Goal: Obtain resource: Download file/media

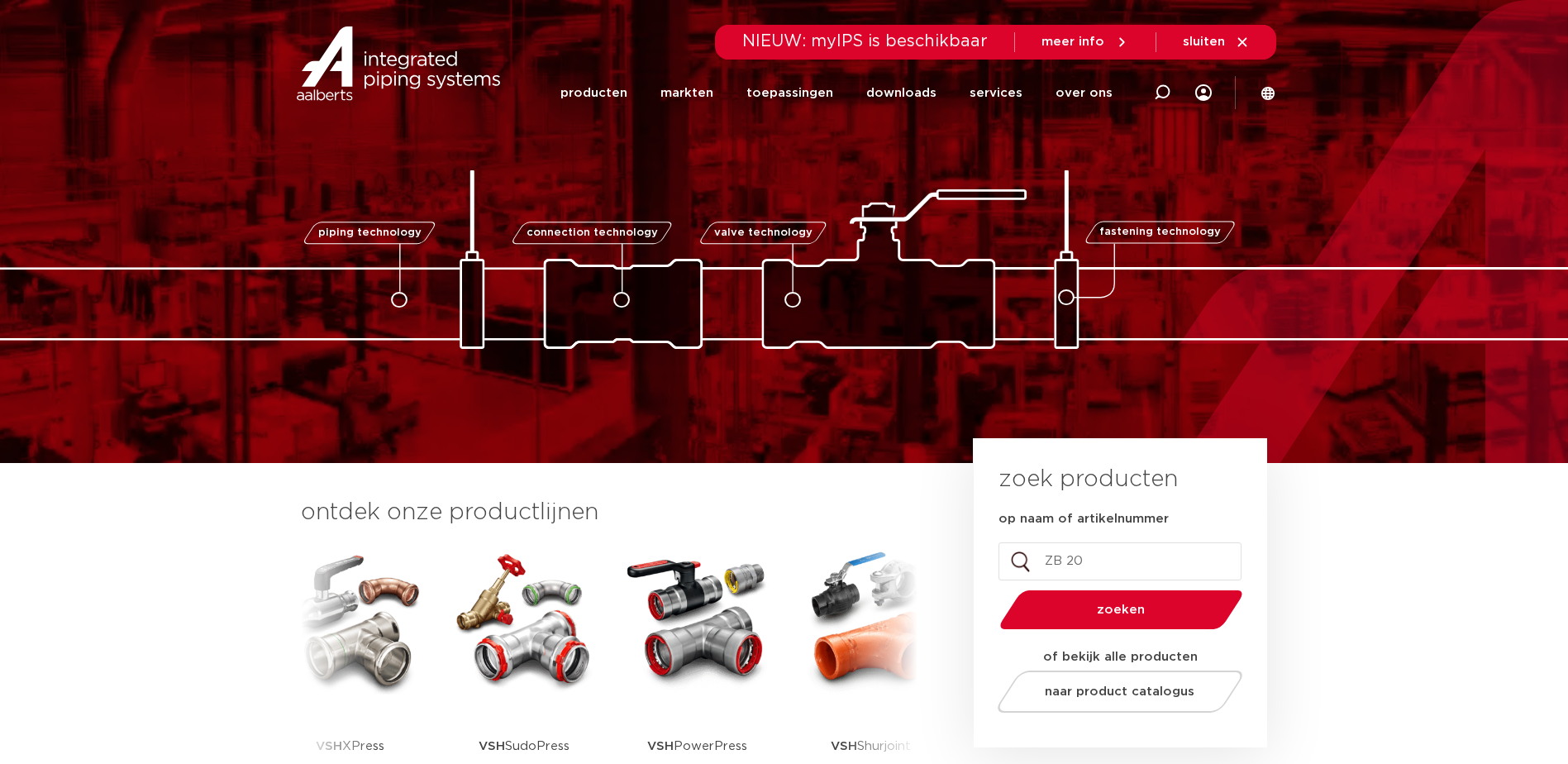
type input "ZB 203"
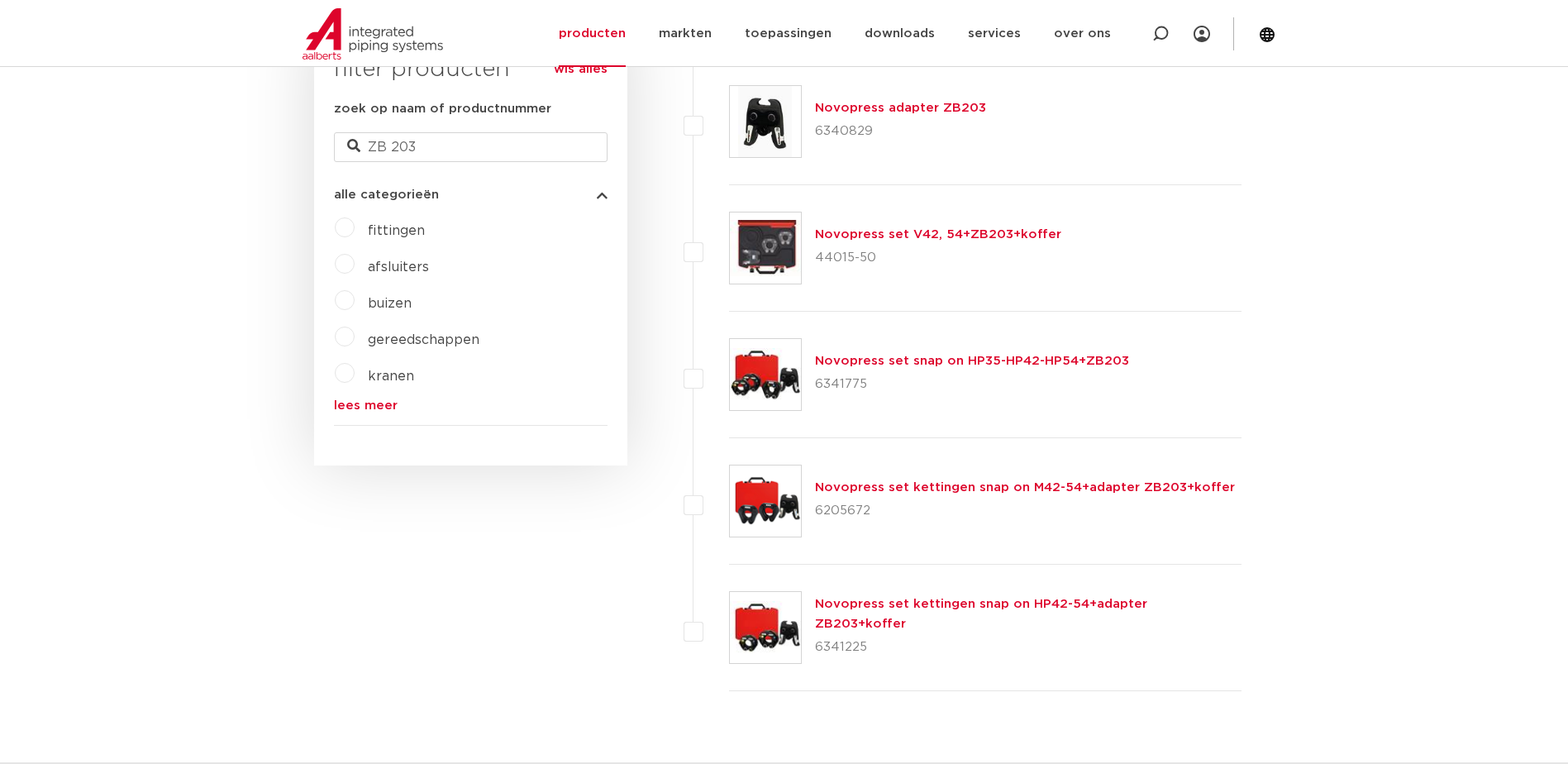
scroll to position [413, 0]
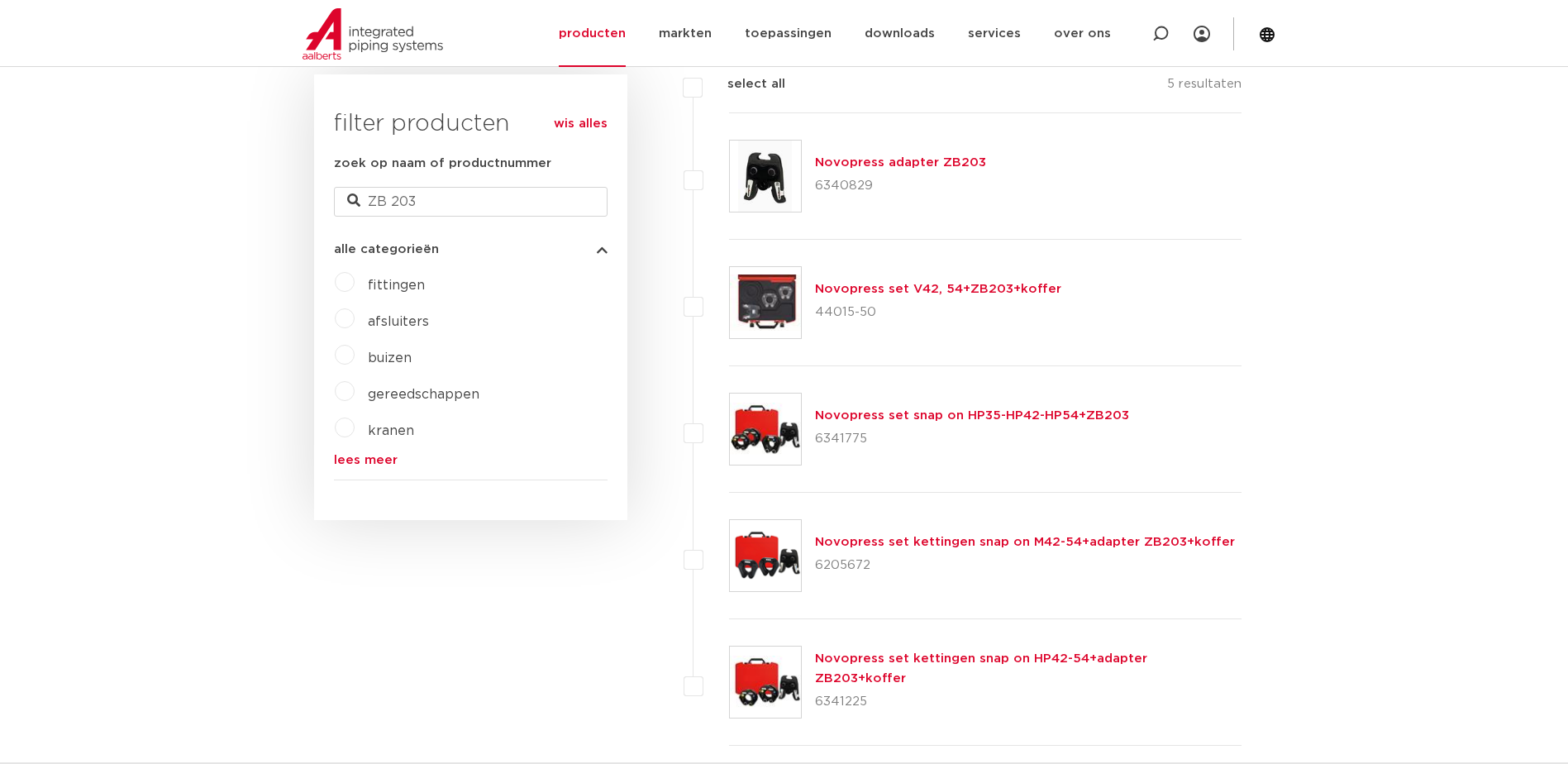
drag, startPoint x: 844, startPoint y: 188, endPoint x: 847, endPoint y: 179, distance: 9.5
click at [844, 188] on p "6340829" at bounding box center [900, 185] width 171 height 26
click at [857, 164] on link "Novopress adapter ZB203" at bounding box center [900, 162] width 171 height 13
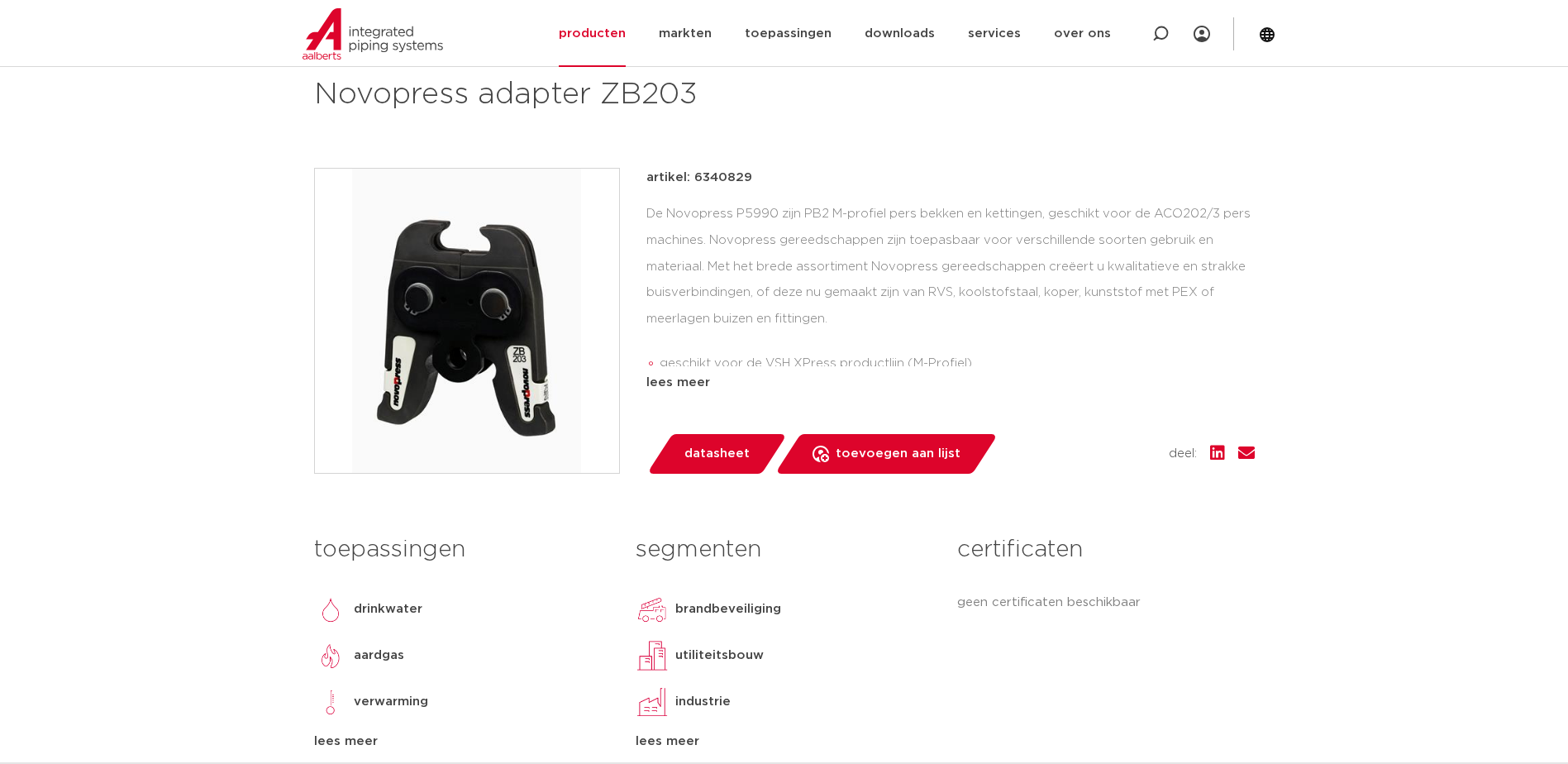
scroll to position [82, 0]
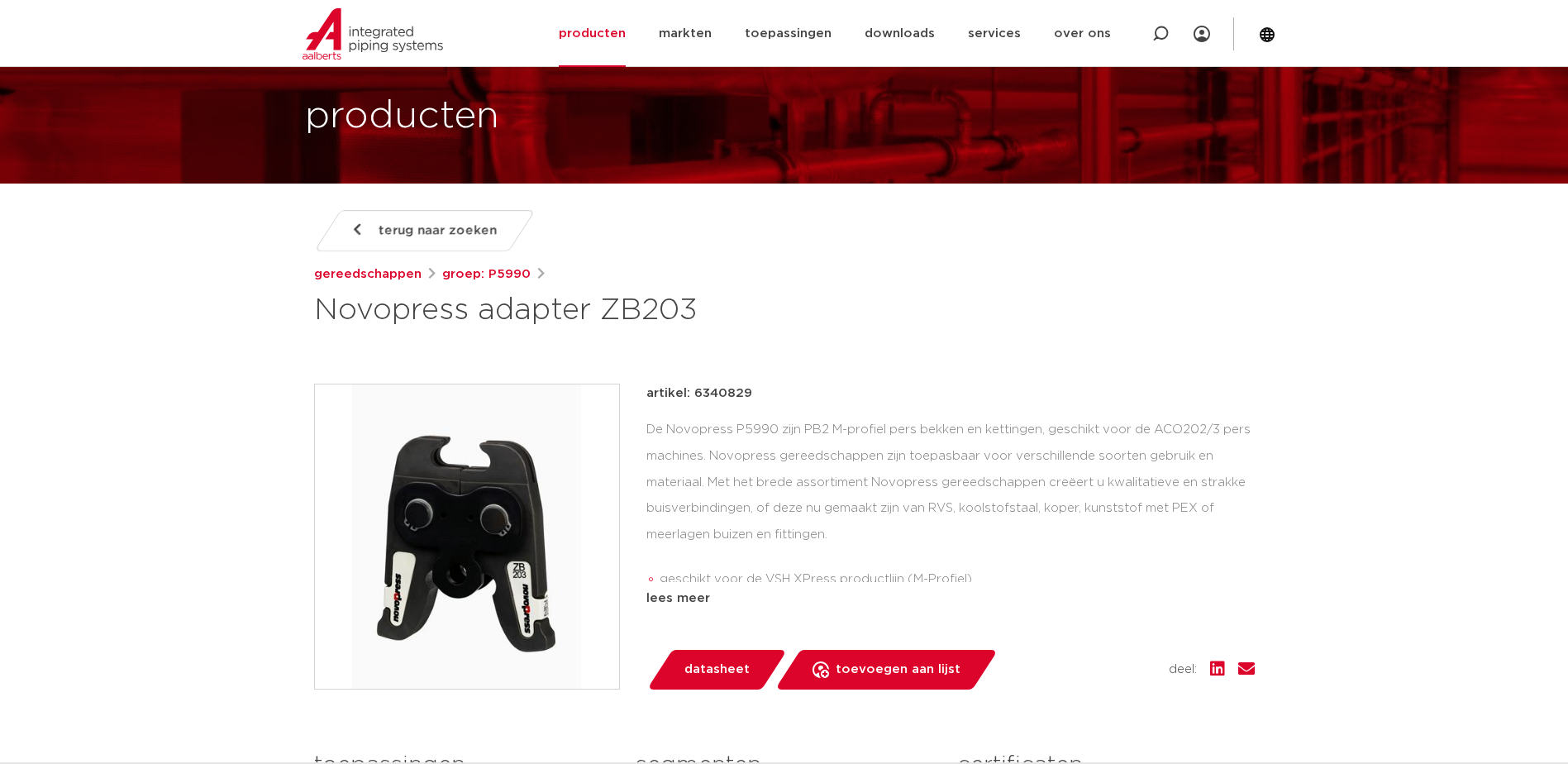
click at [402, 235] on span "terug naar zoeken" at bounding box center [437, 230] width 119 height 26
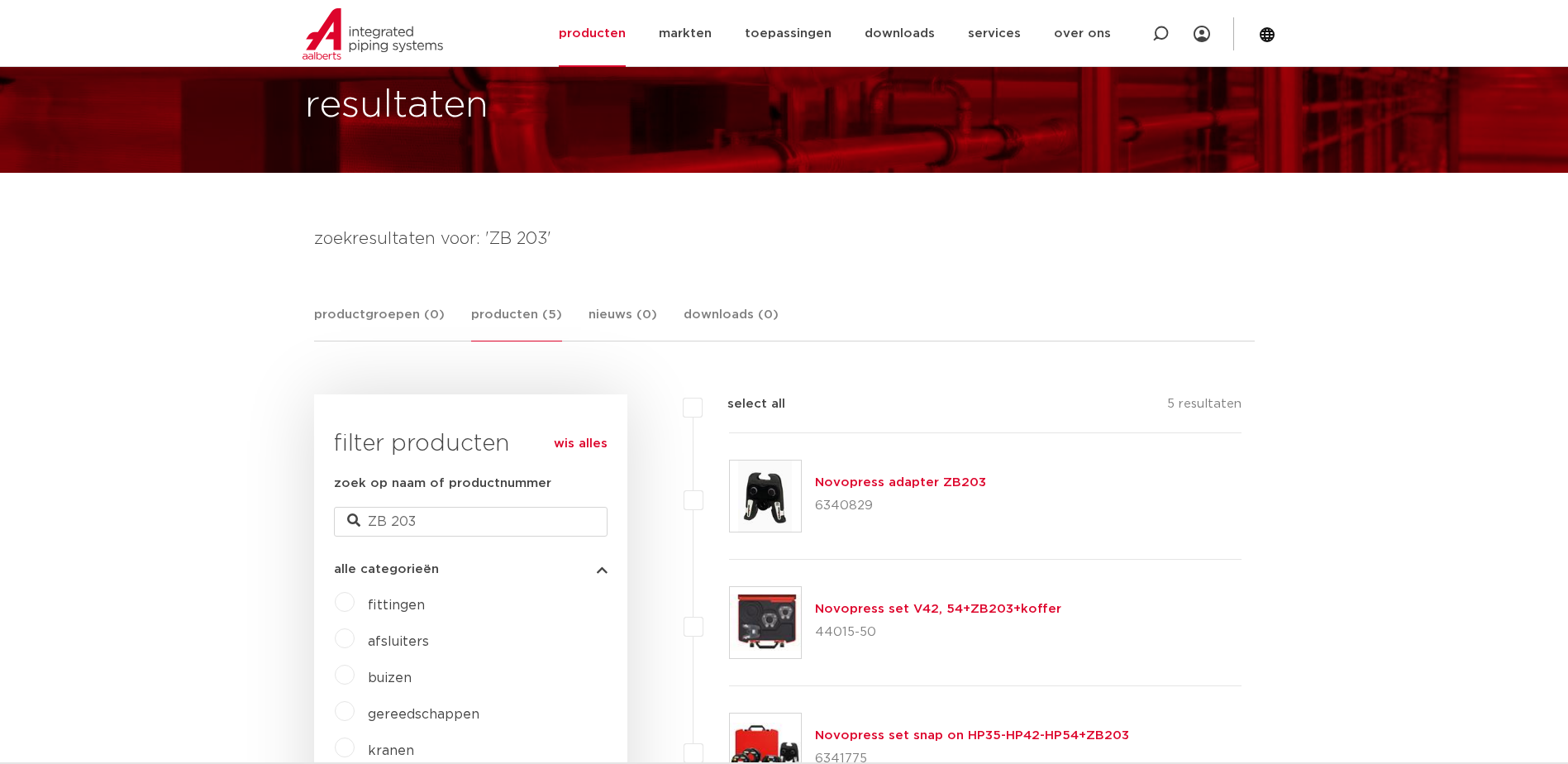
scroll to position [82, 0]
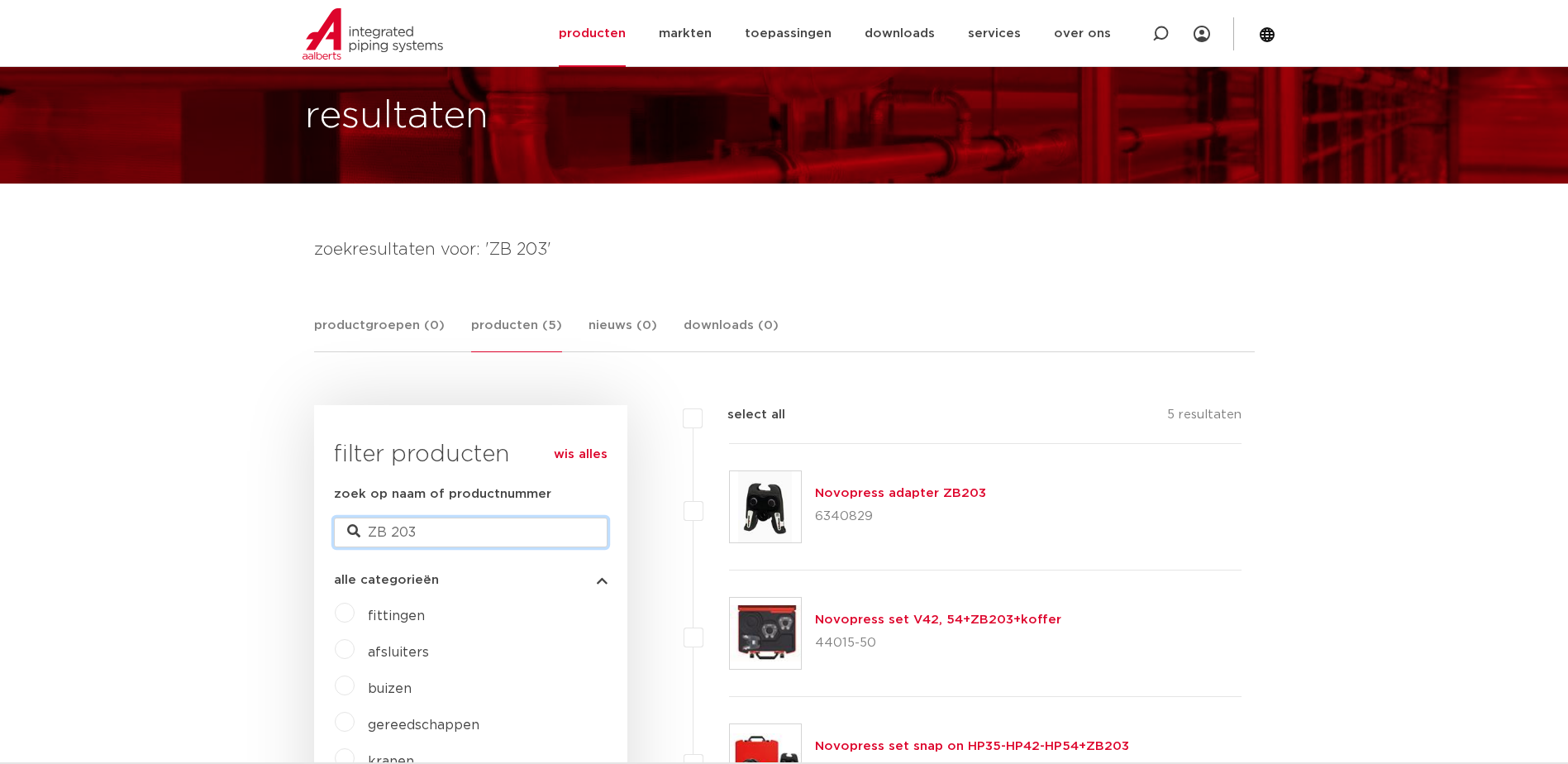
drag, startPoint x: 415, startPoint y: 536, endPoint x: 358, endPoint y: 535, distance: 57.0
click at [358, 535] on div "zoek op naam of productnummer ZB 203" at bounding box center [470, 515] width 273 height 63
type input "6360178"
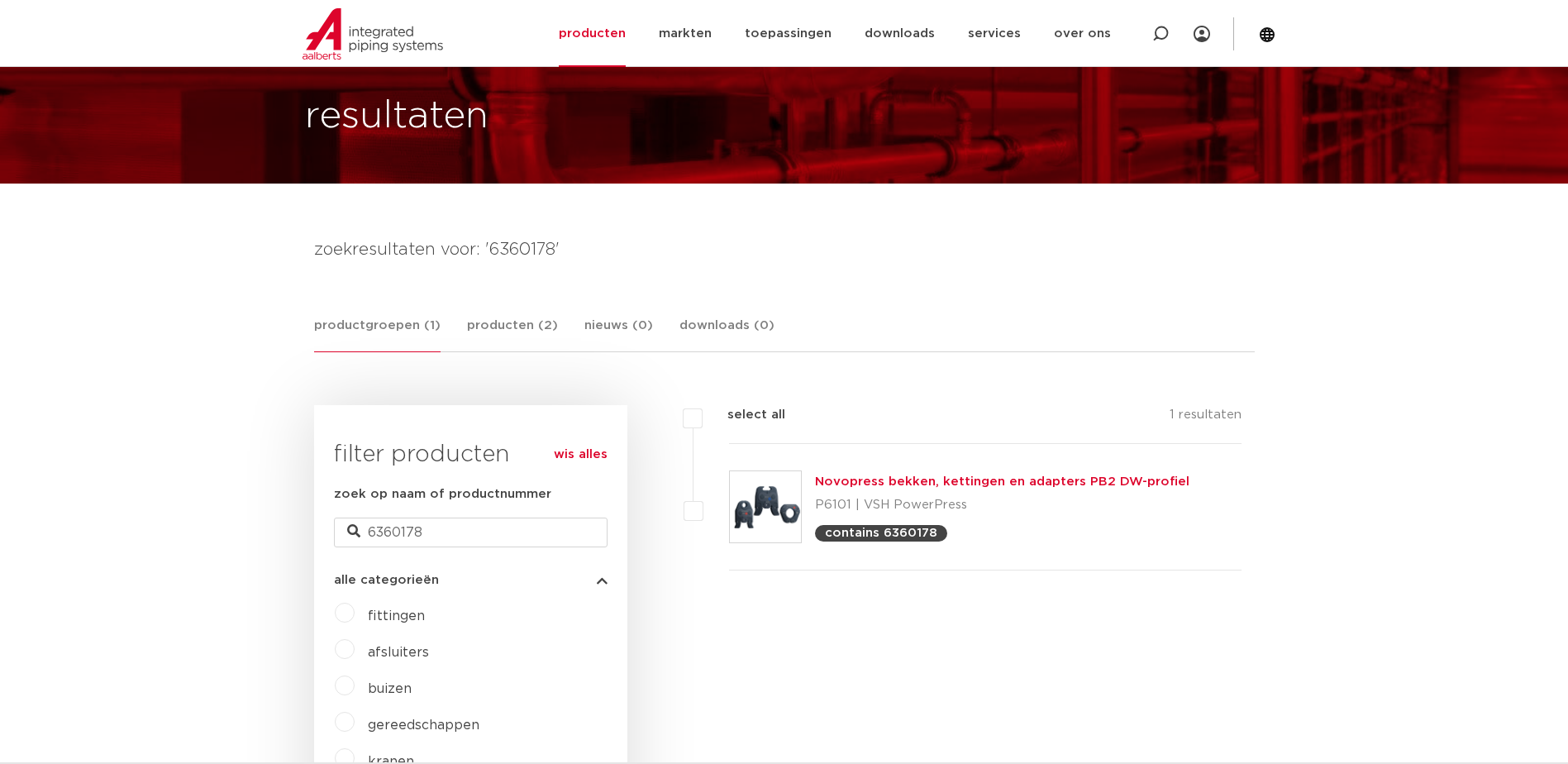
click at [892, 477] on link "Novopress bekken, kettingen en adapters PB2 DW-profiel" at bounding box center [1002, 481] width 374 height 13
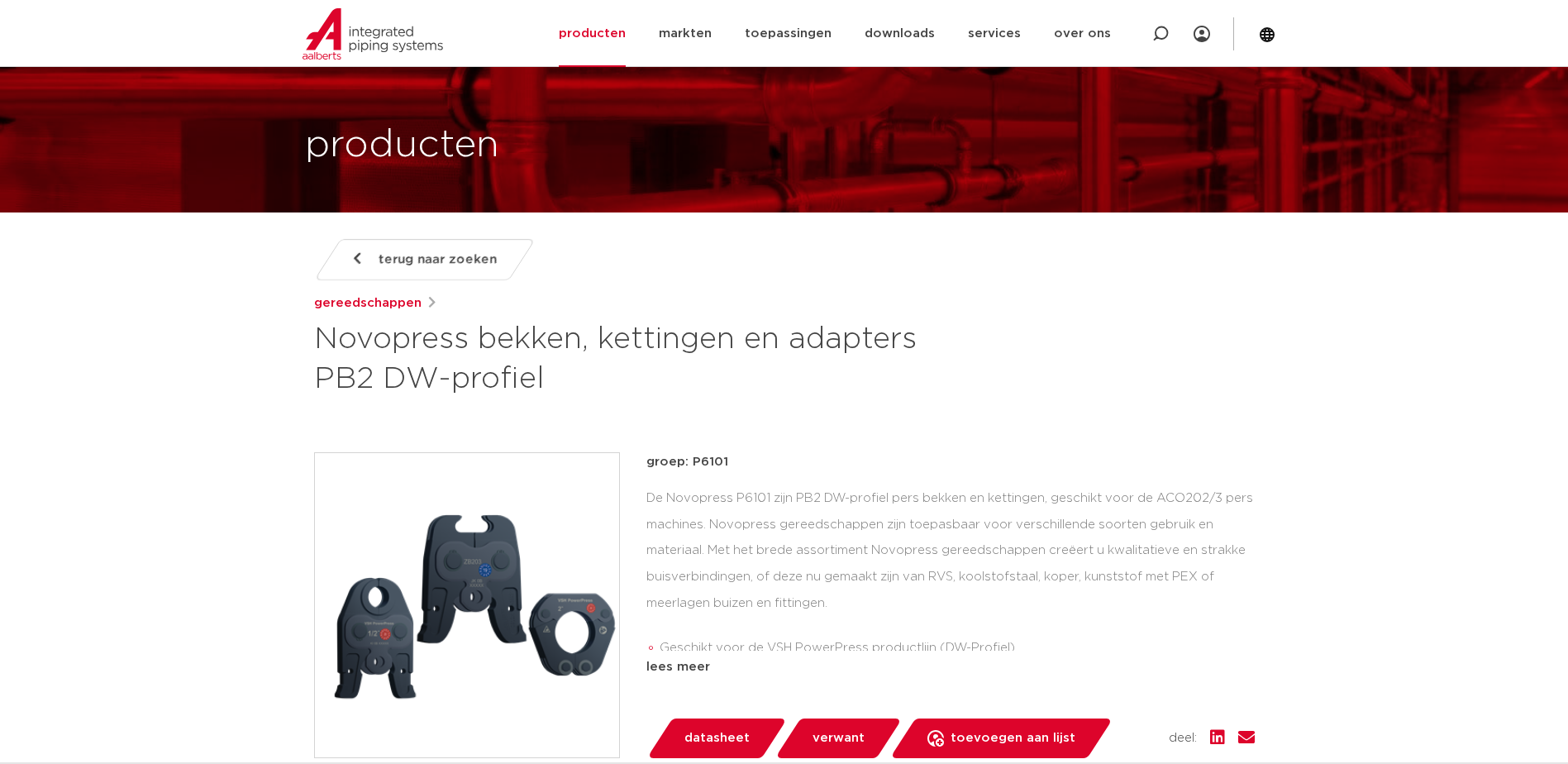
scroll to position [82, 0]
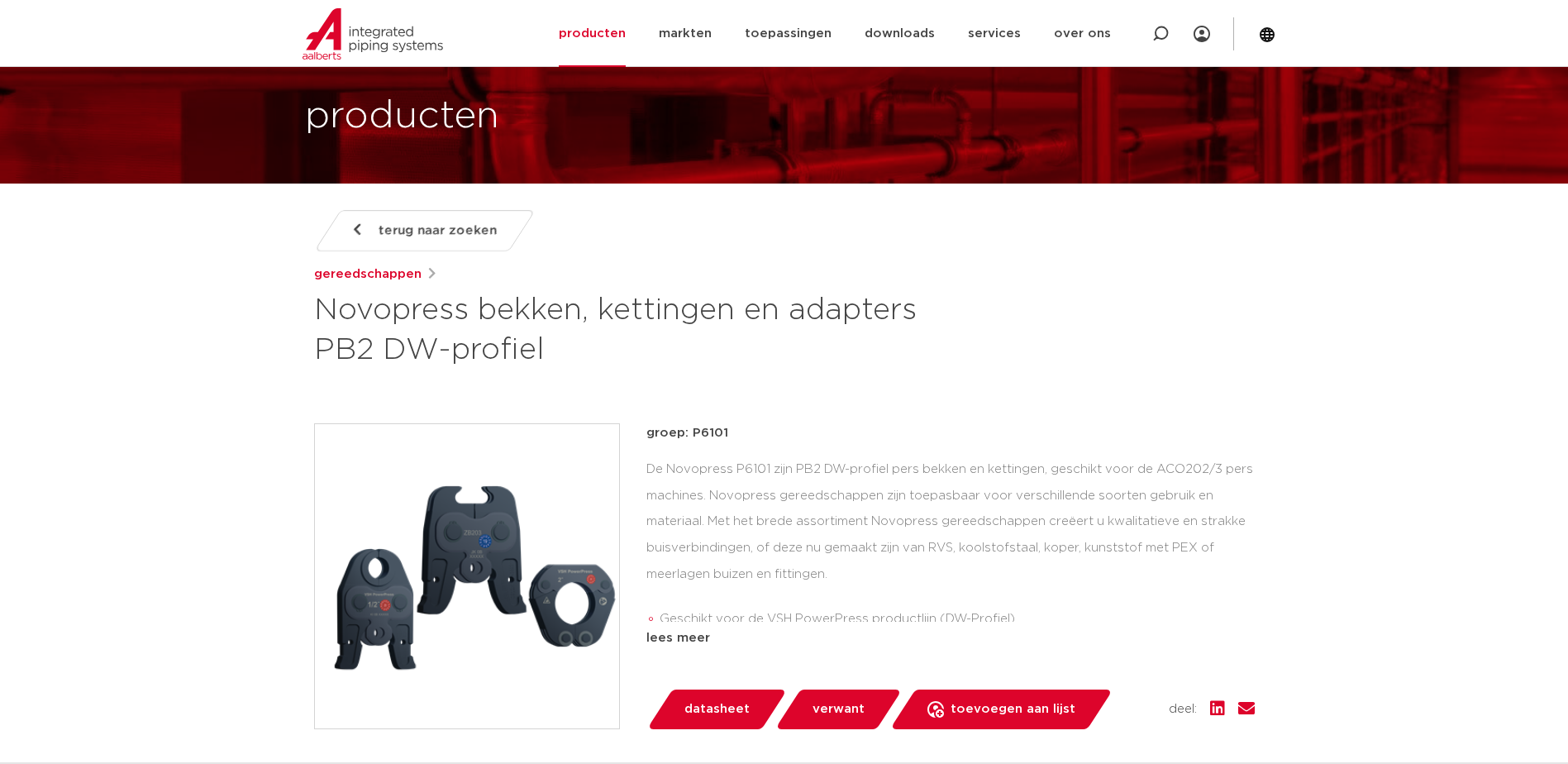
click at [489, 558] on img at bounding box center [466, 576] width 304 height 304
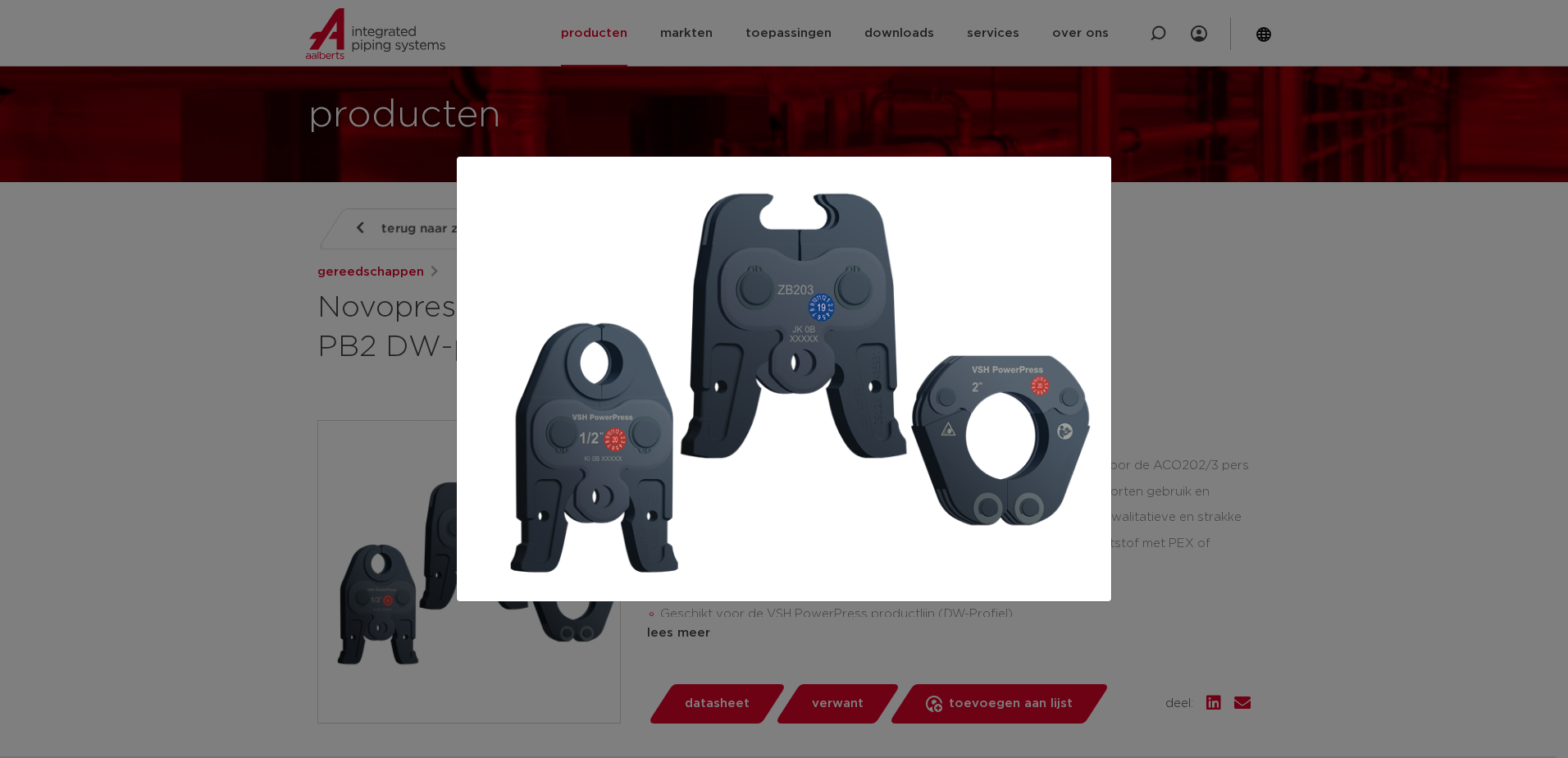
click at [1175, 130] on div at bounding box center [784, 379] width 1568 height 758
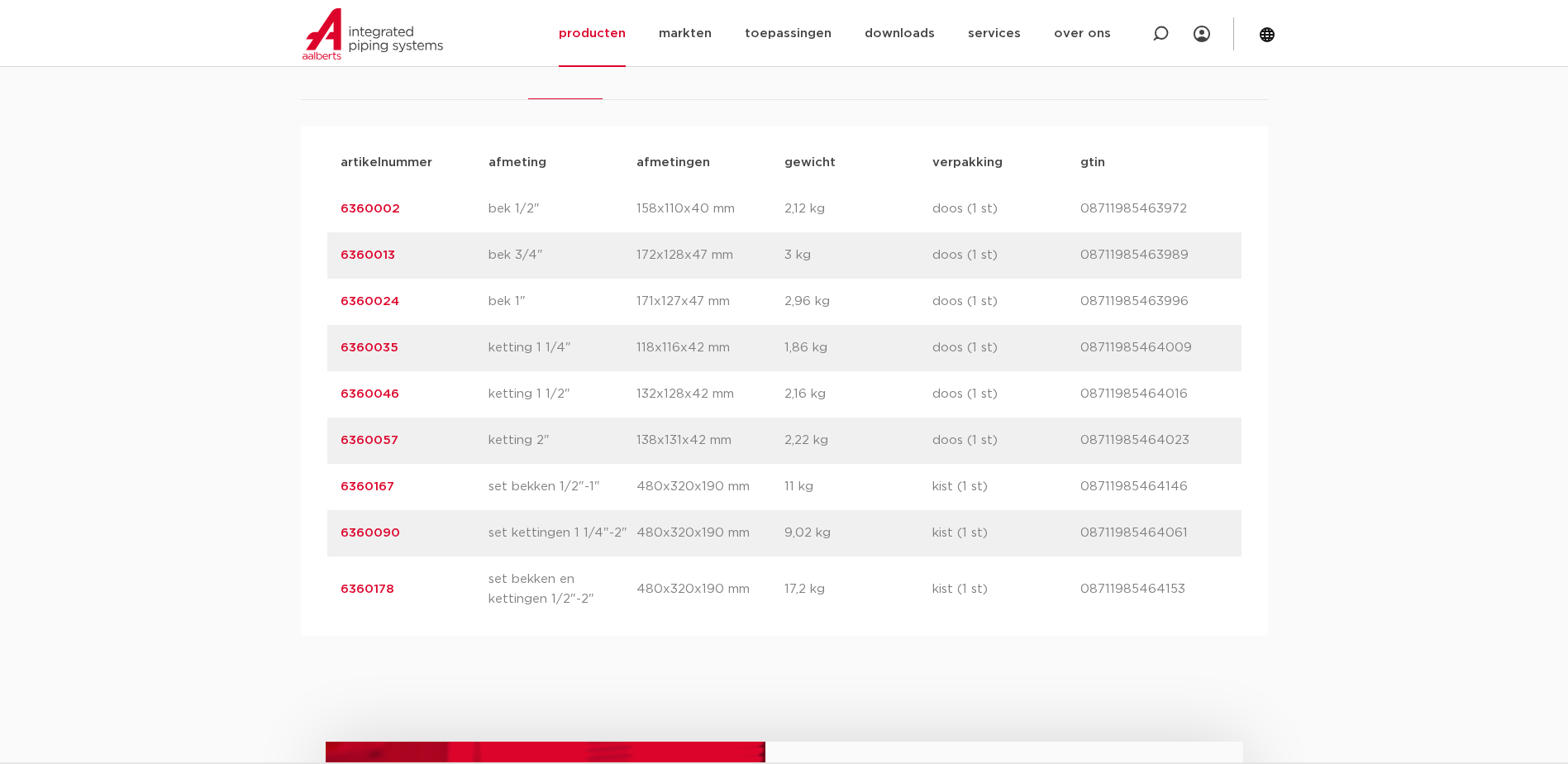
scroll to position [1157, 0]
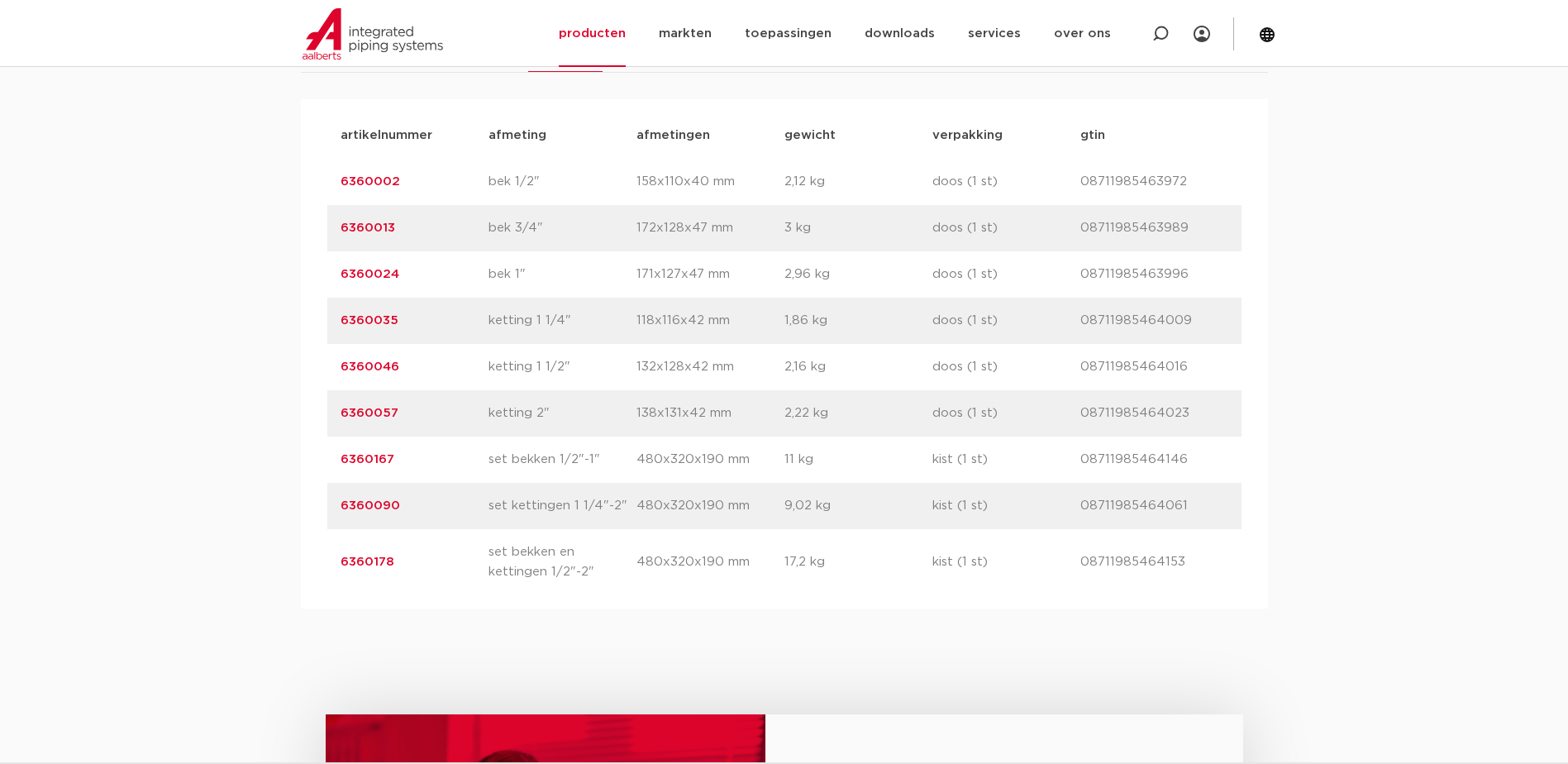
click at [371, 562] on link "6360178" at bounding box center [367, 561] width 54 height 13
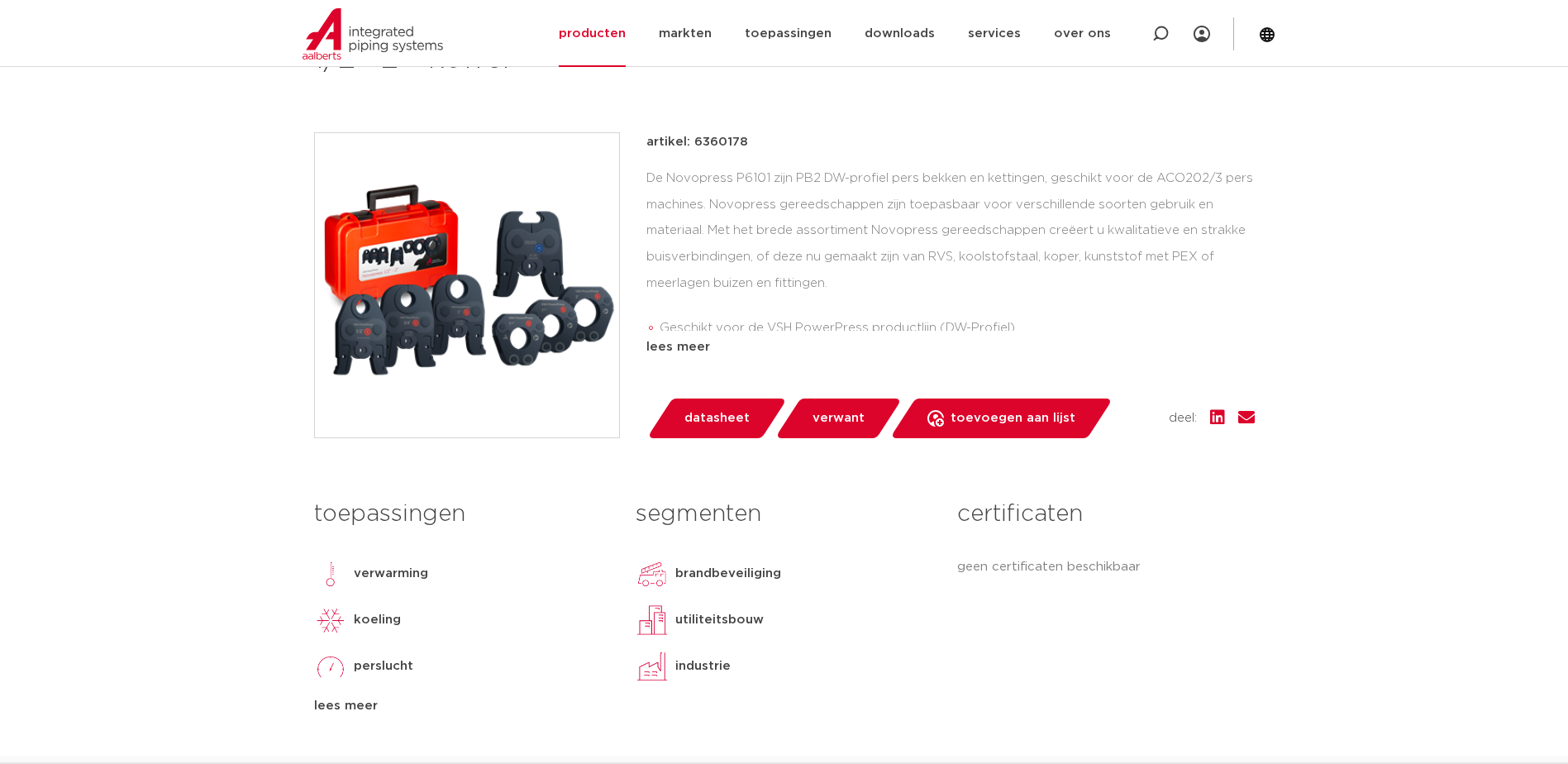
scroll to position [413, 0]
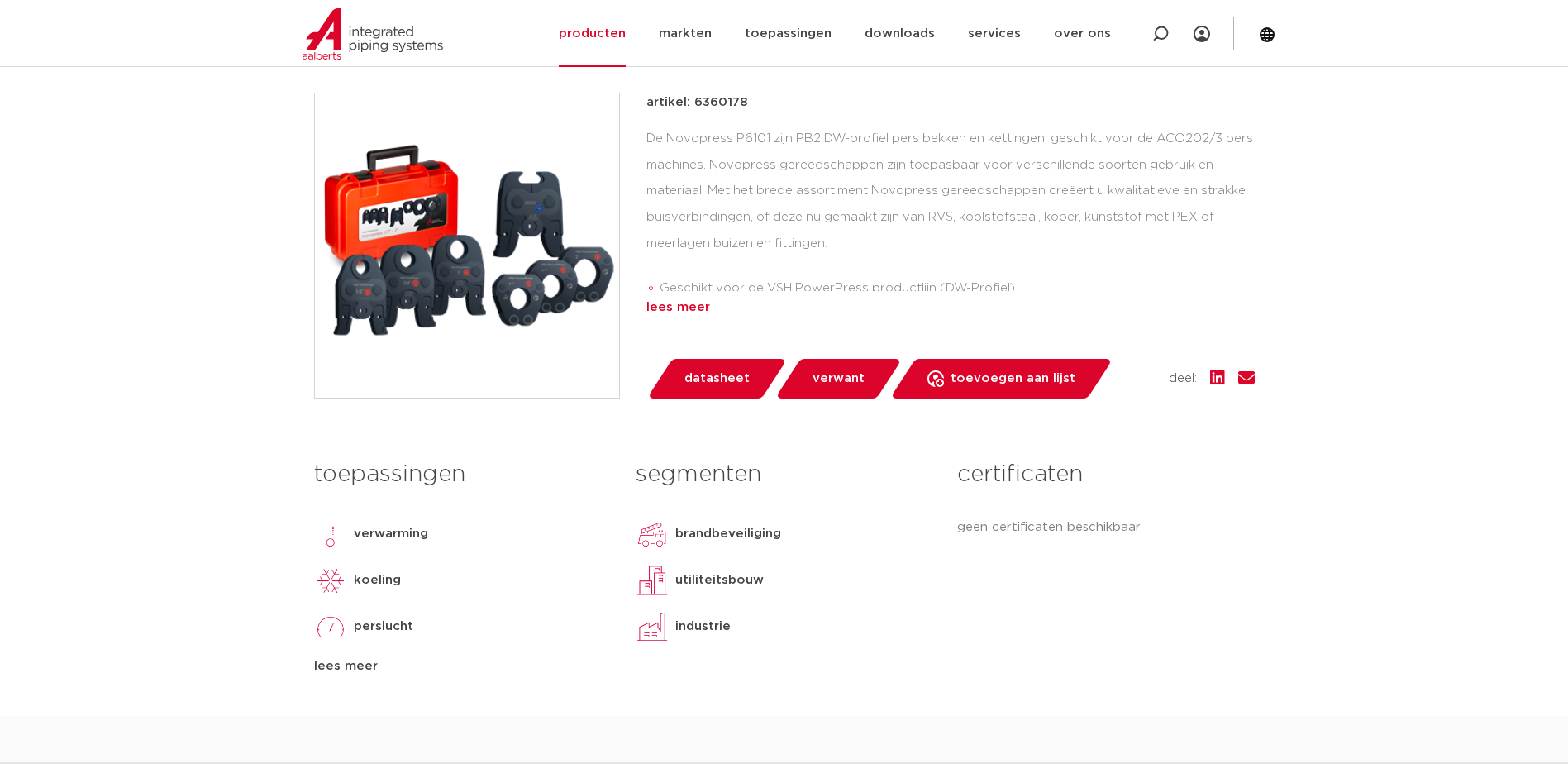
click at [678, 312] on div "lees meer" at bounding box center [950, 308] width 608 height 20
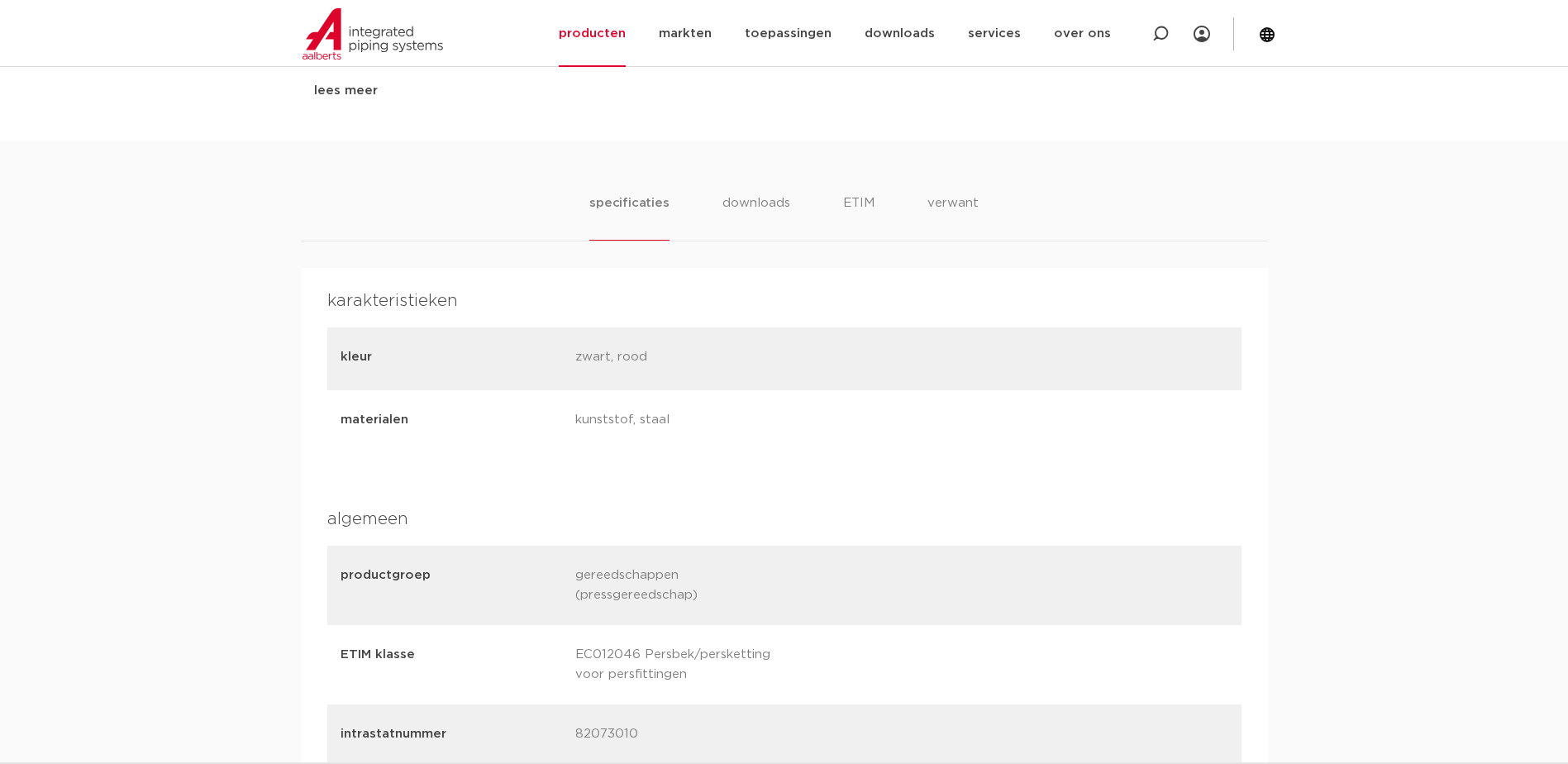
scroll to position [991, 0]
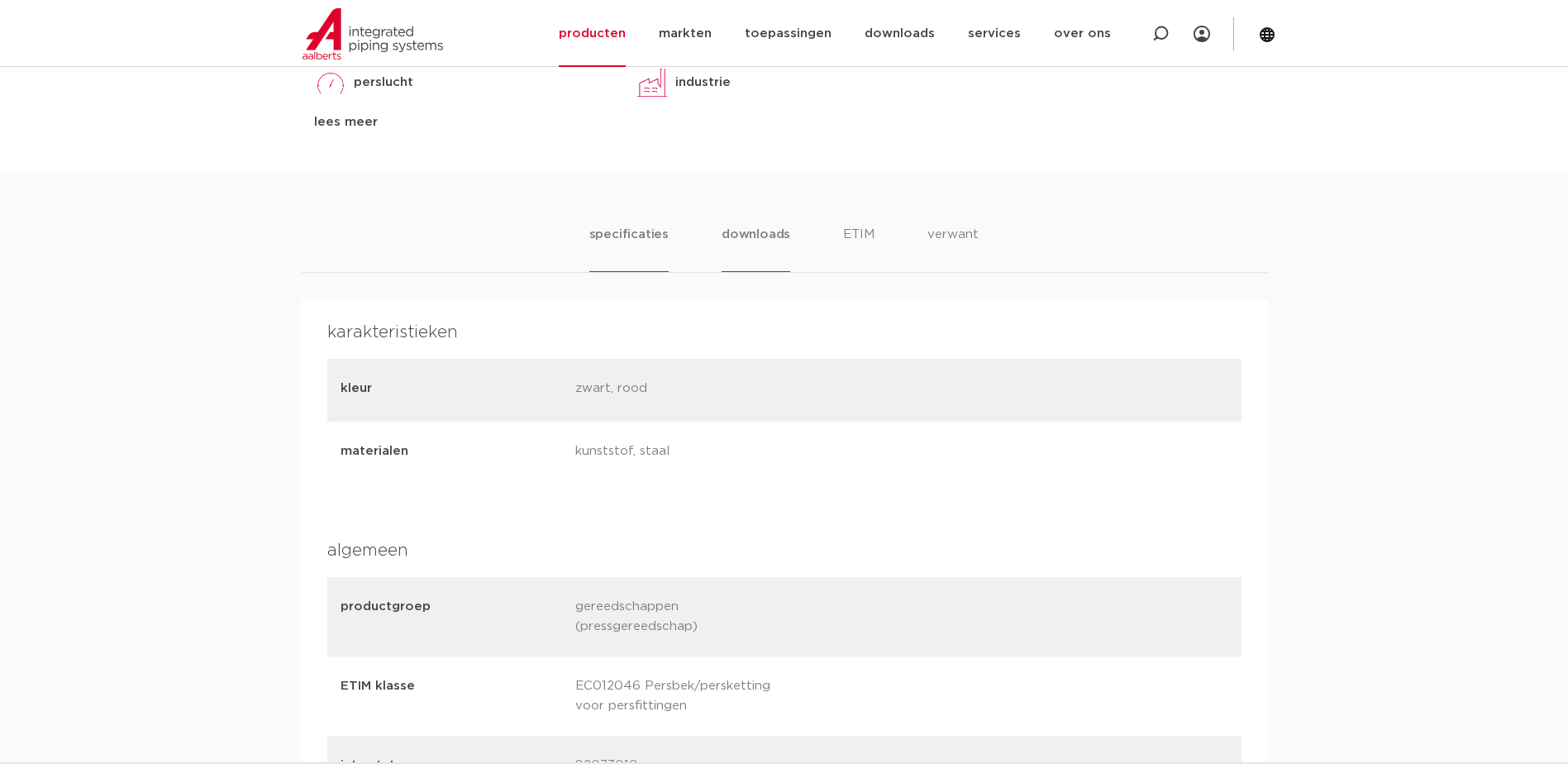
click at [748, 235] on li "downloads" at bounding box center [756, 248] width 69 height 47
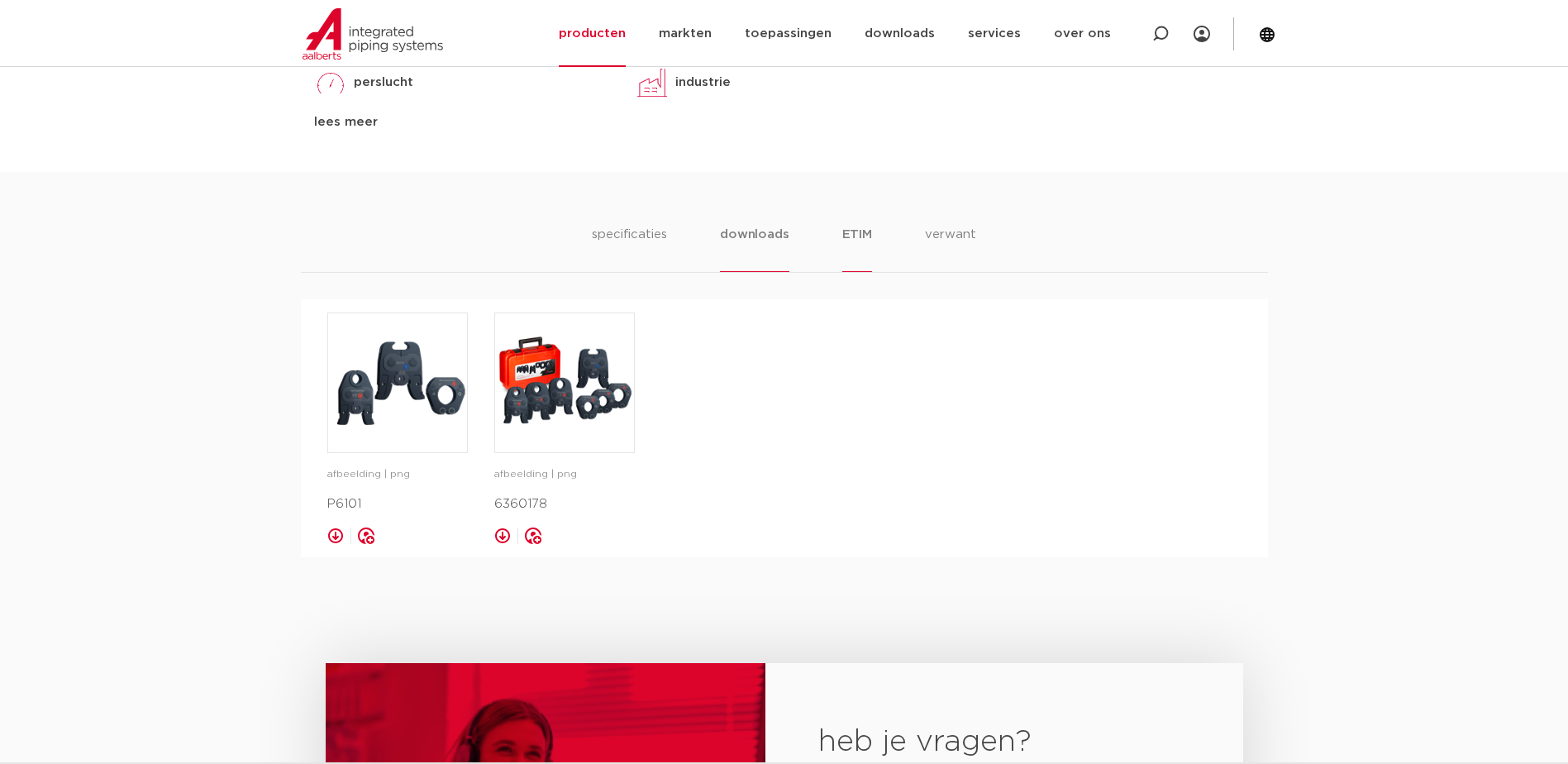
click at [859, 240] on li "ETIM" at bounding box center [857, 248] width 29 height 47
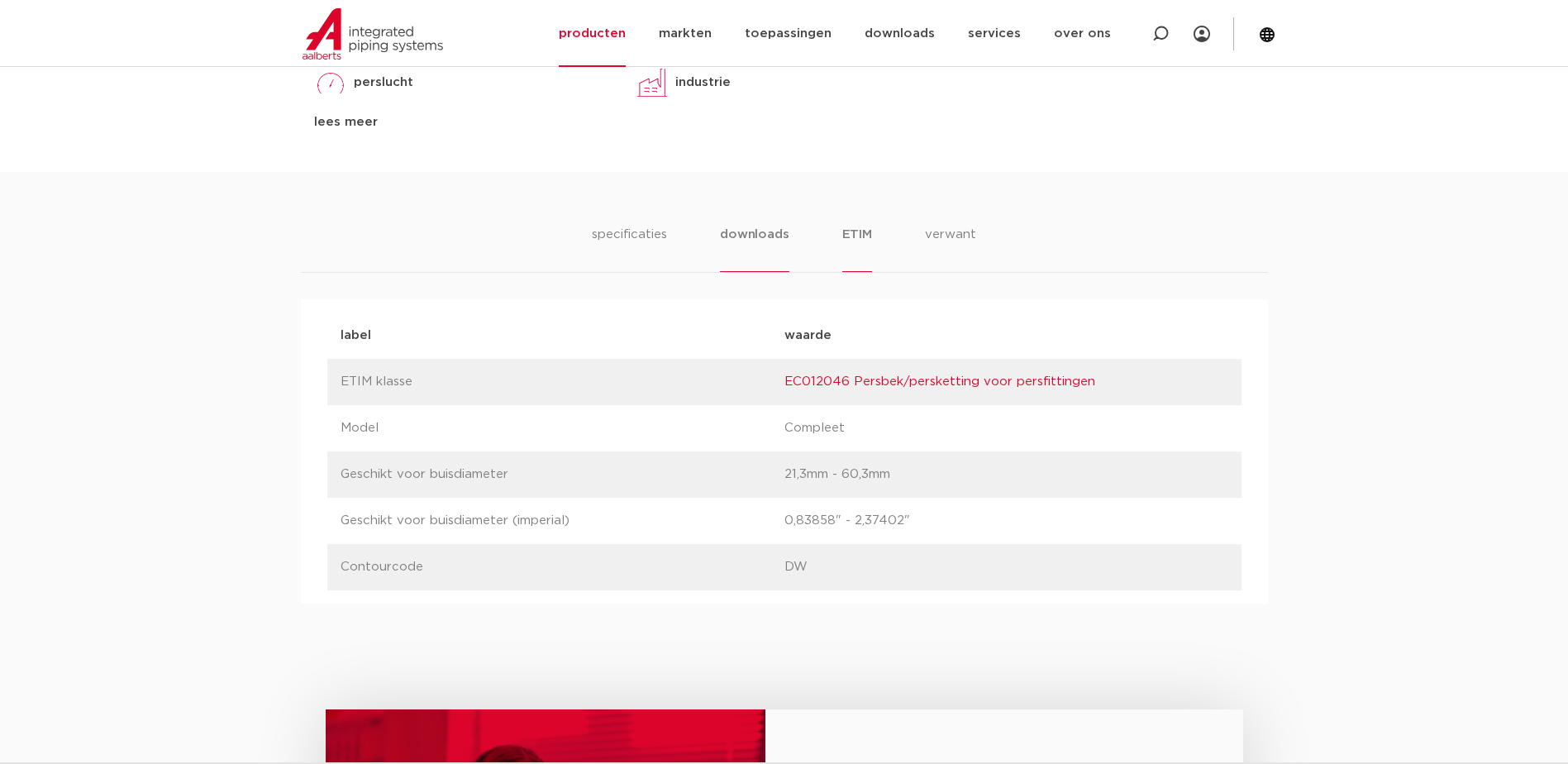
click at [741, 237] on li "downloads" at bounding box center [754, 248] width 69 height 47
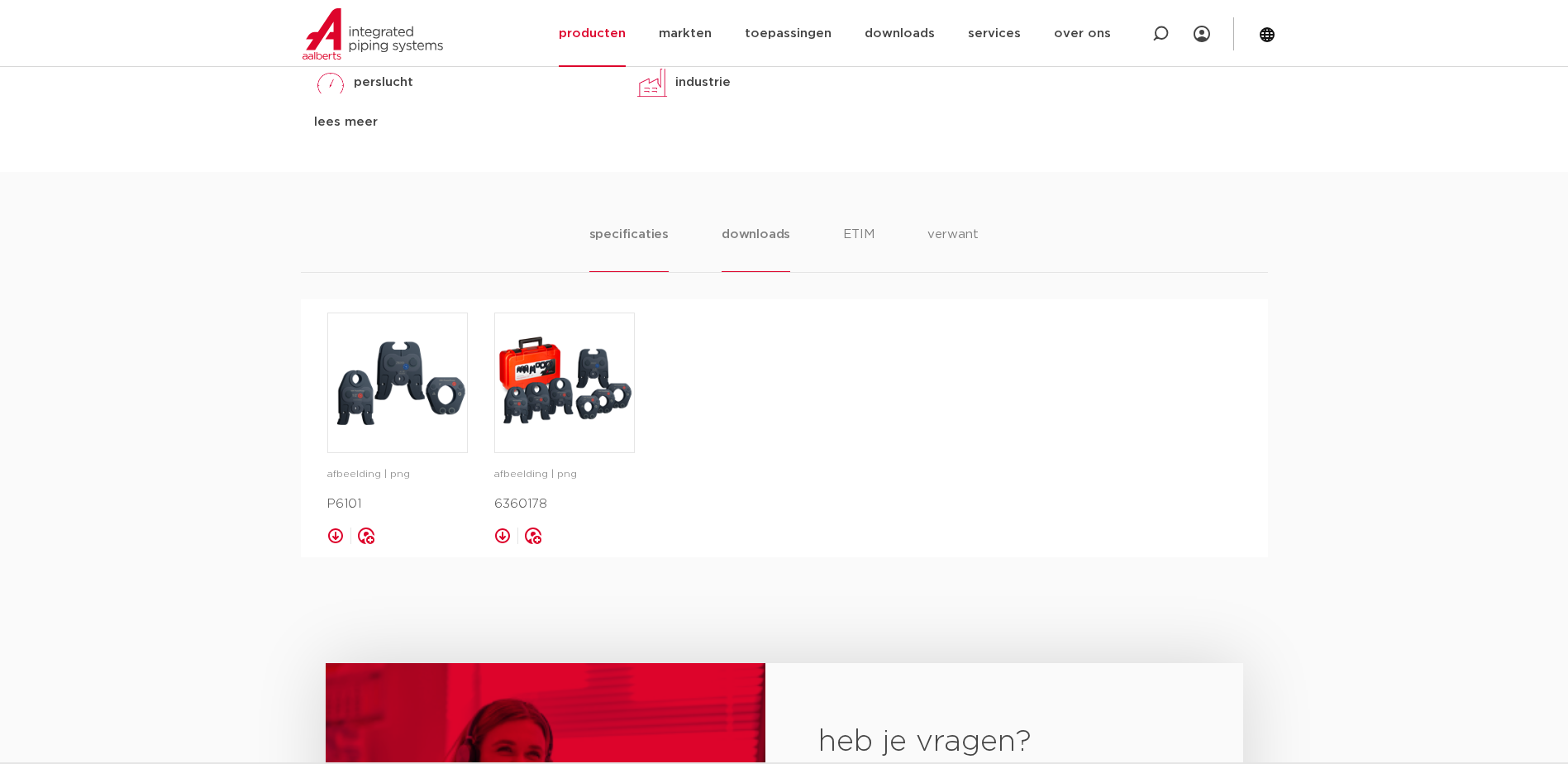
click at [633, 237] on li "specificaties" at bounding box center [629, 248] width 79 height 47
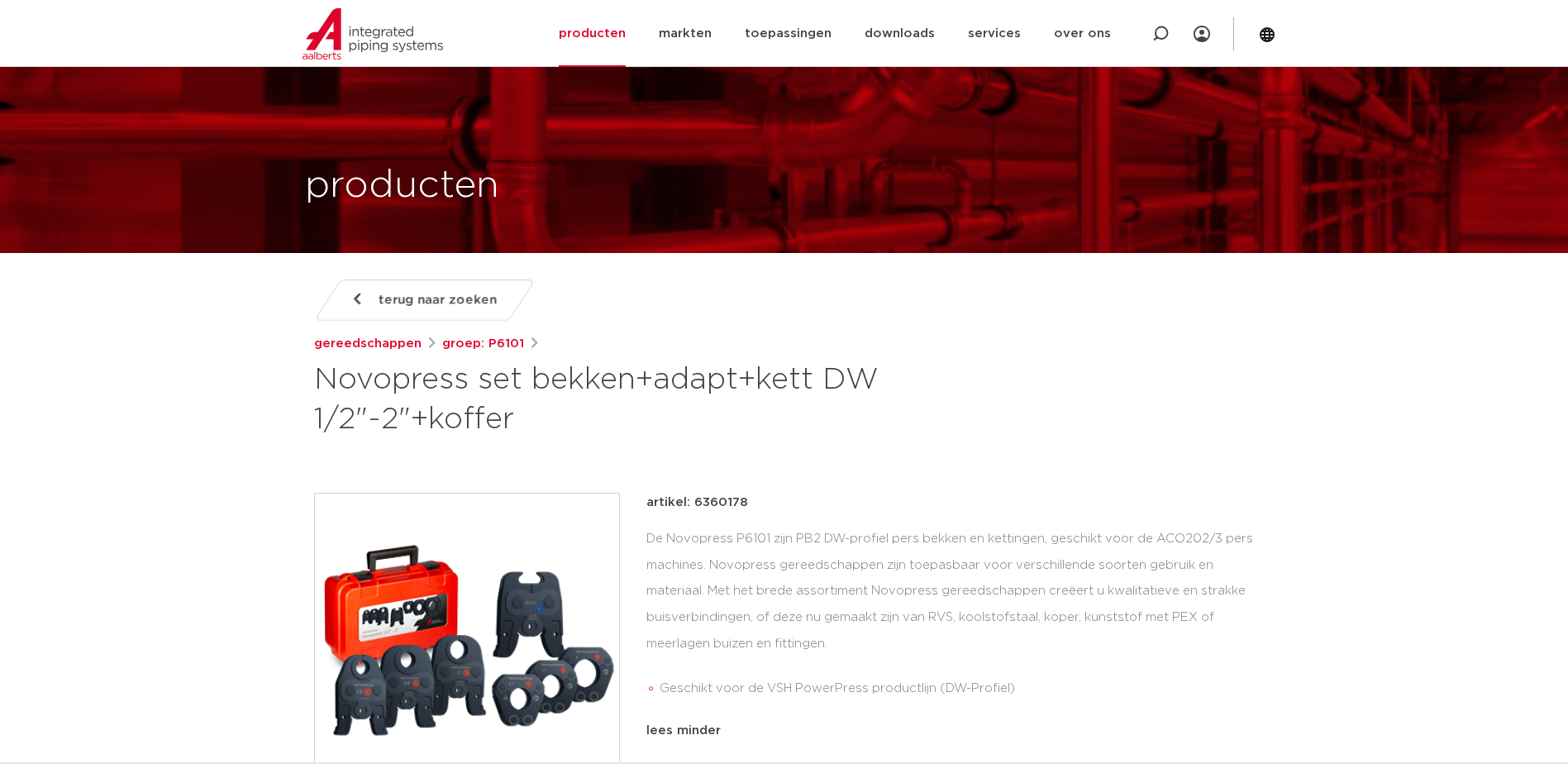
scroll to position [0, 0]
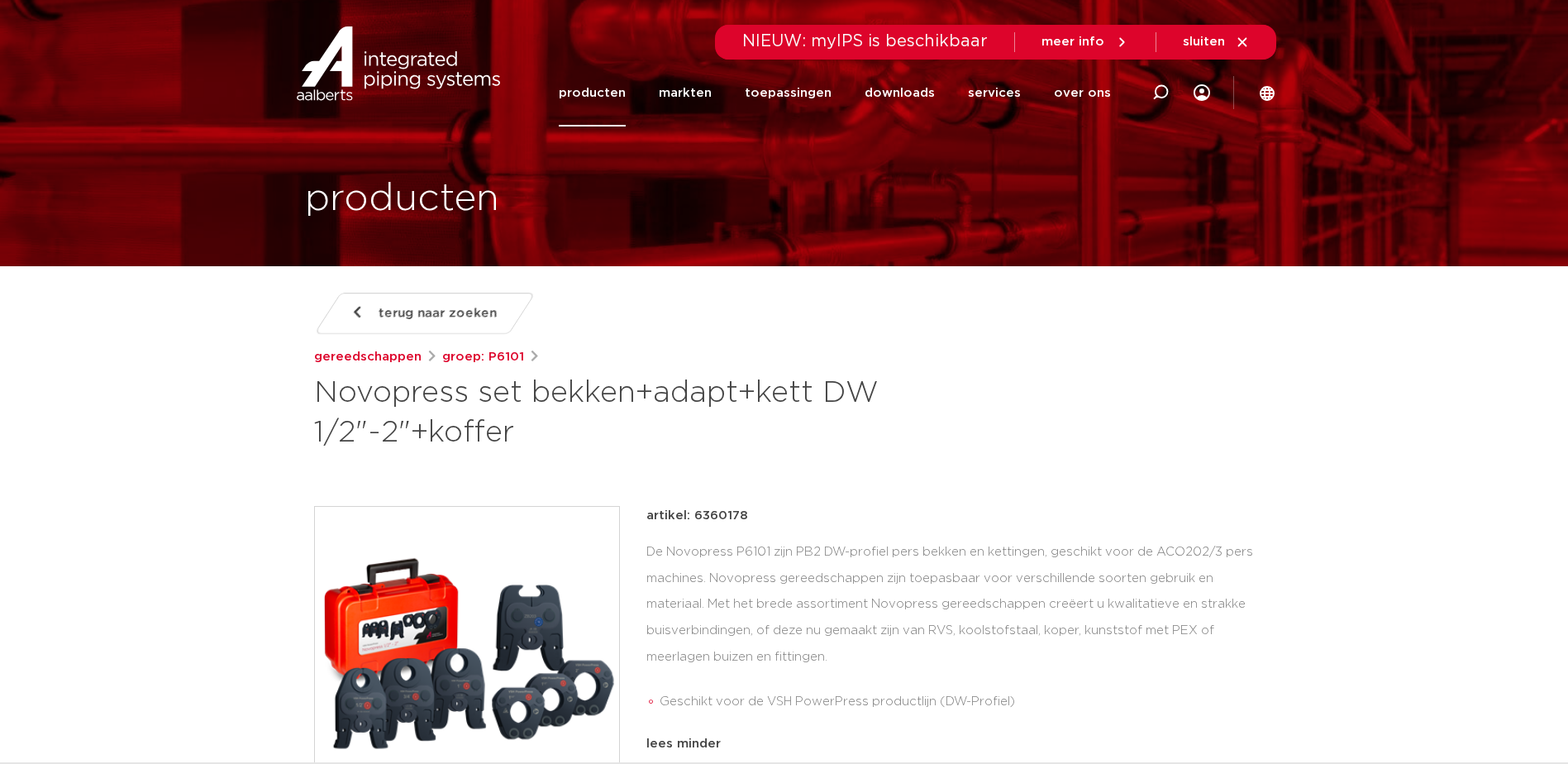
click at [404, 315] on span "terug naar zoeken" at bounding box center [437, 312] width 119 height 26
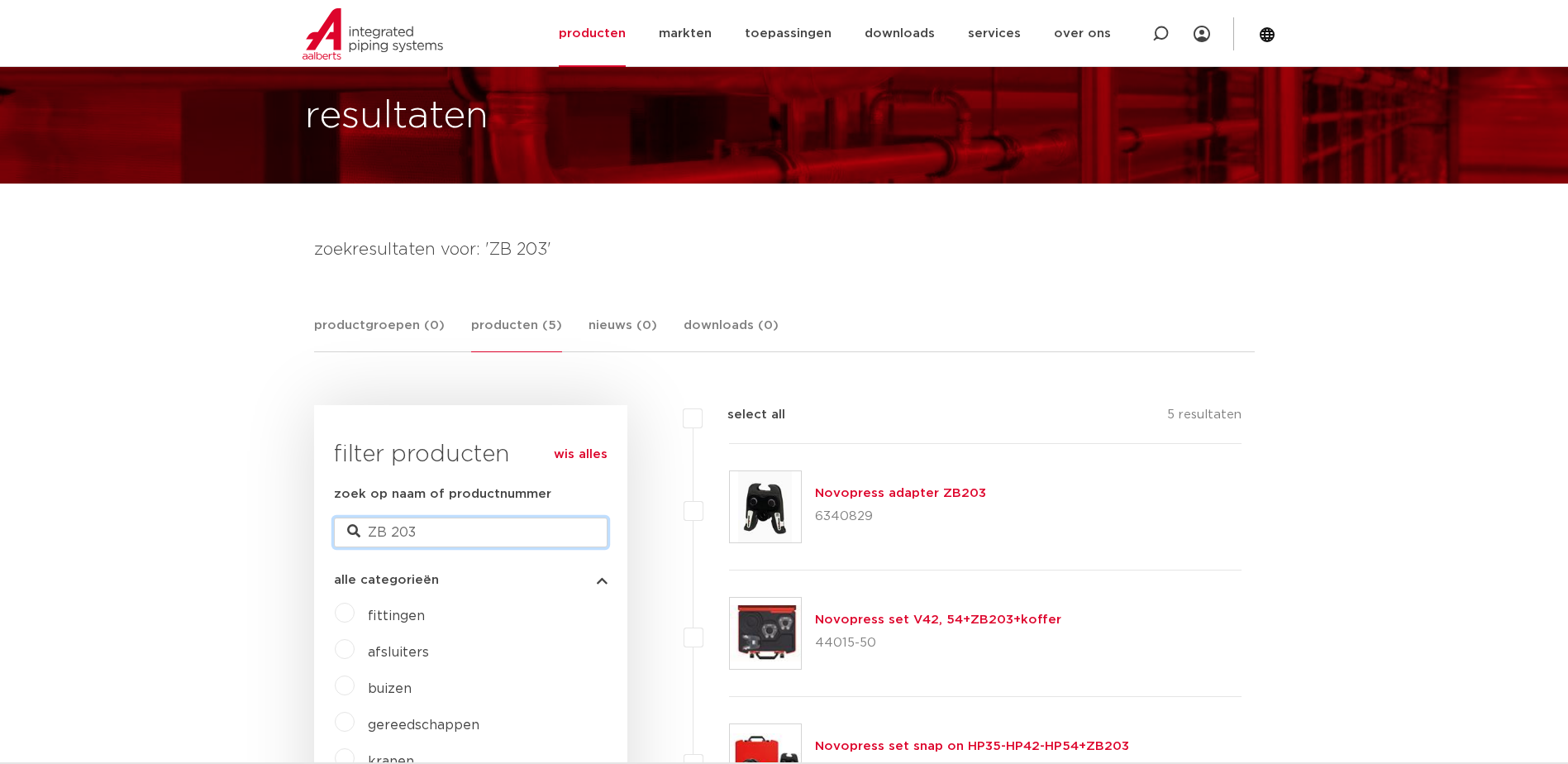
drag, startPoint x: 418, startPoint y: 537, endPoint x: 322, endPoint y: 523, distance: 97.0
click at [322, 523] on div "wis alles filter producten zoek op naam of productnummer ZB 203 alle categorieë…" at bounding box center [471, 627] width 313 height 446
type input "6580145"
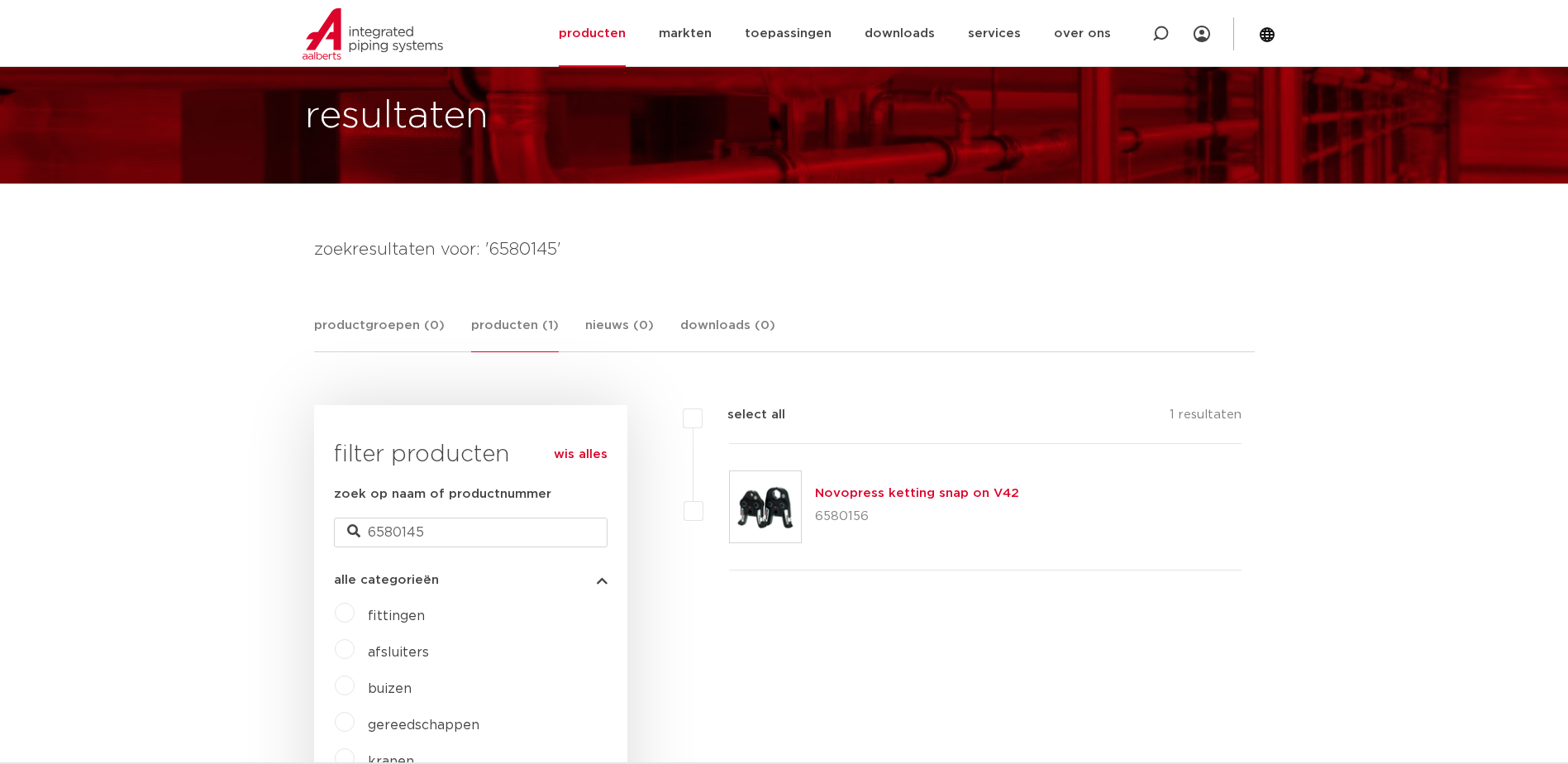
click at [880, 499] on link "Novopress ketting snap on V42" at bounding box center [917, 493] width 204 height 13
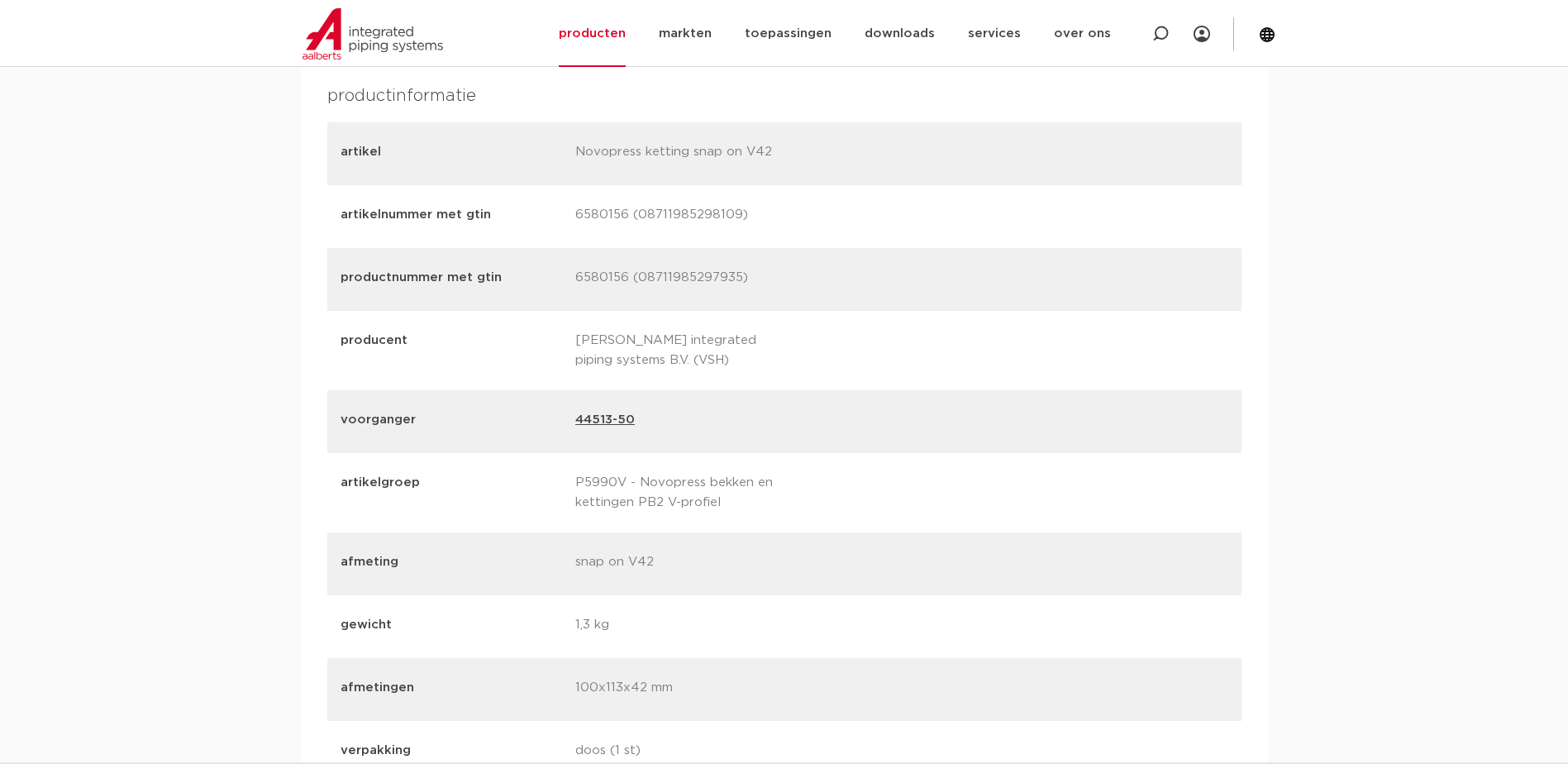
scroll to position [1901, 0]
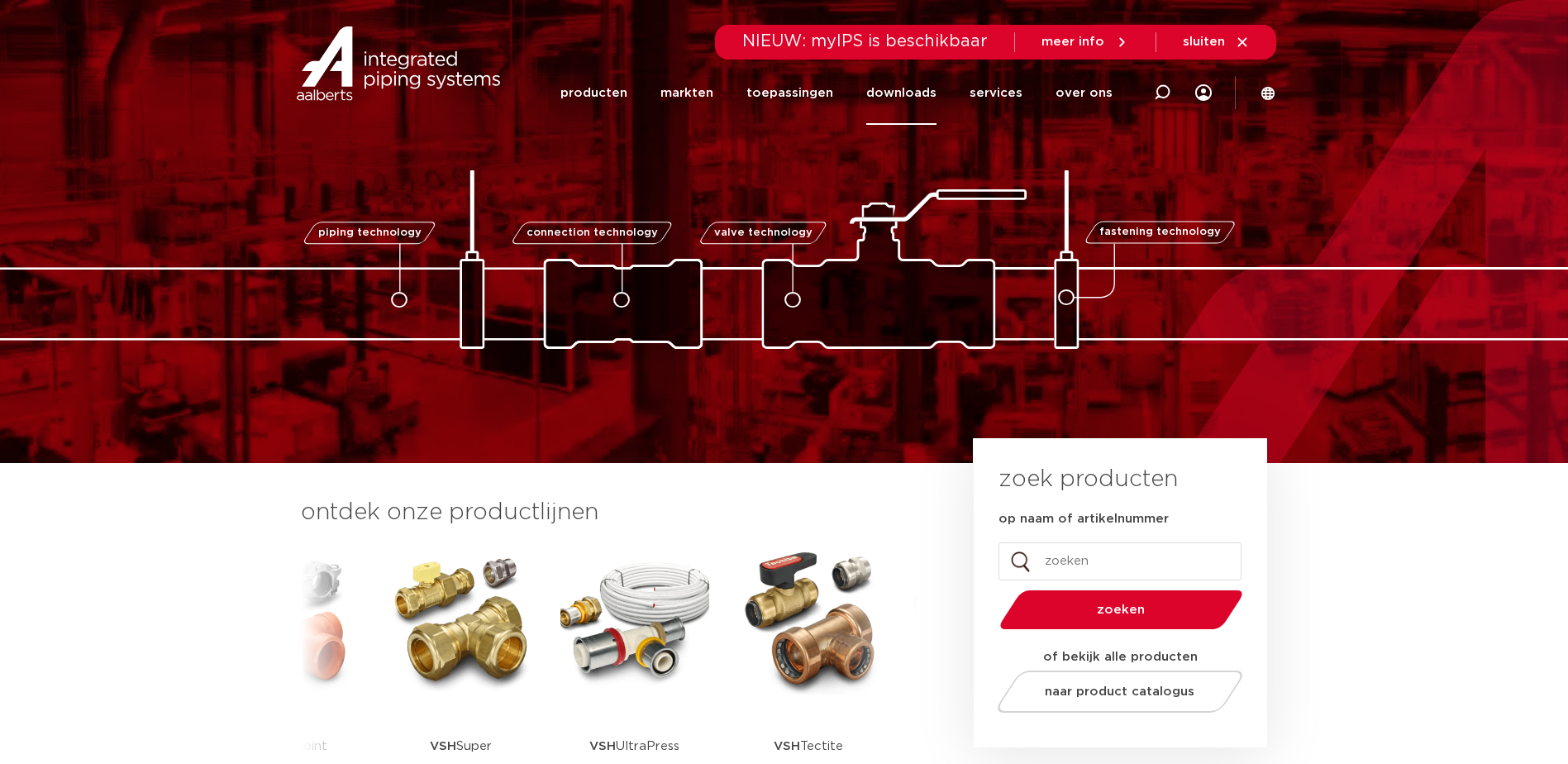
click at [894, 85] on link "downloads" at bounding box center [901, 92] width 71 height 64
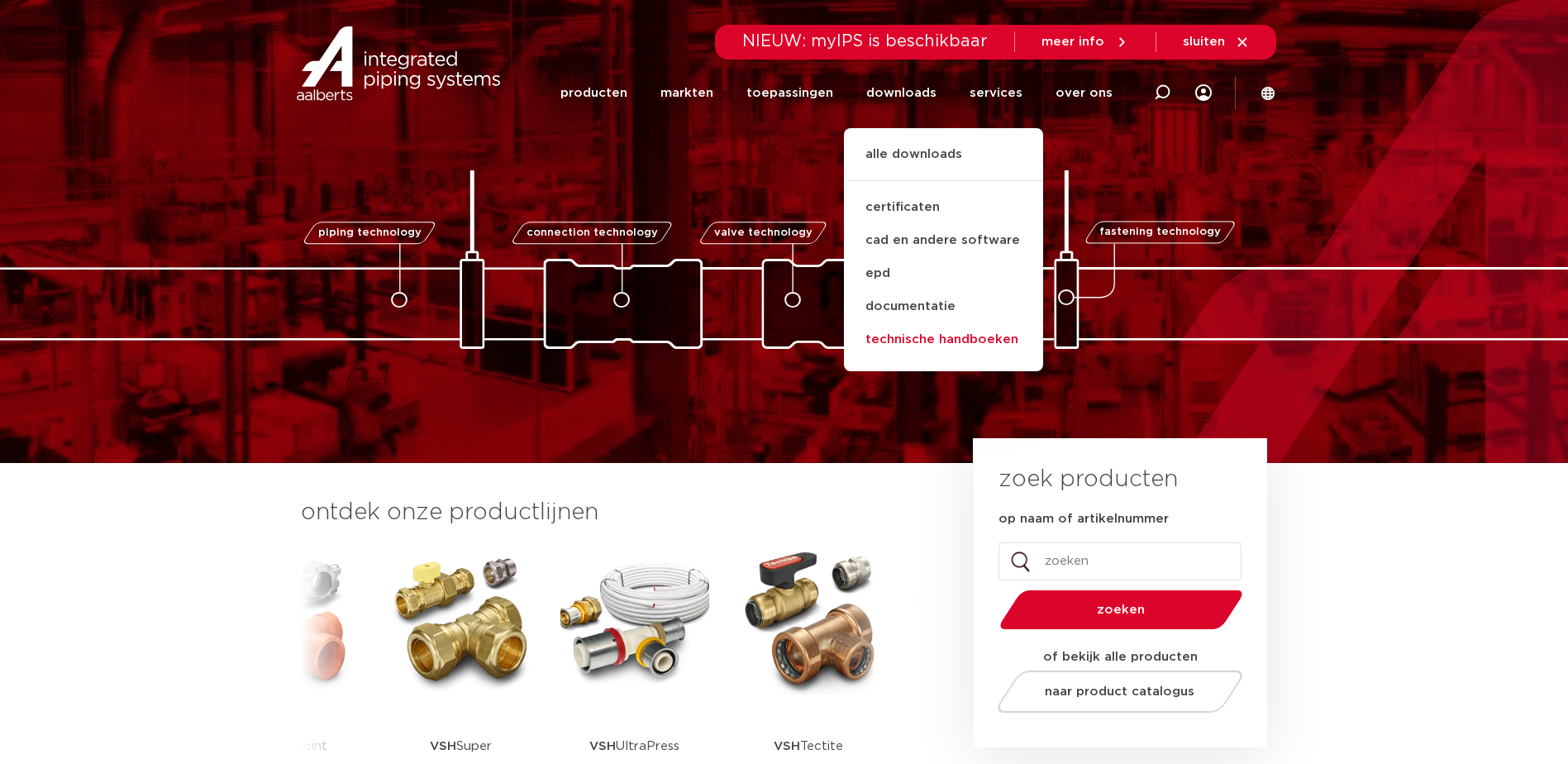
click at [916, 336] on link "technische handboeken" at bounding box center [942, 340] width 199 height 33
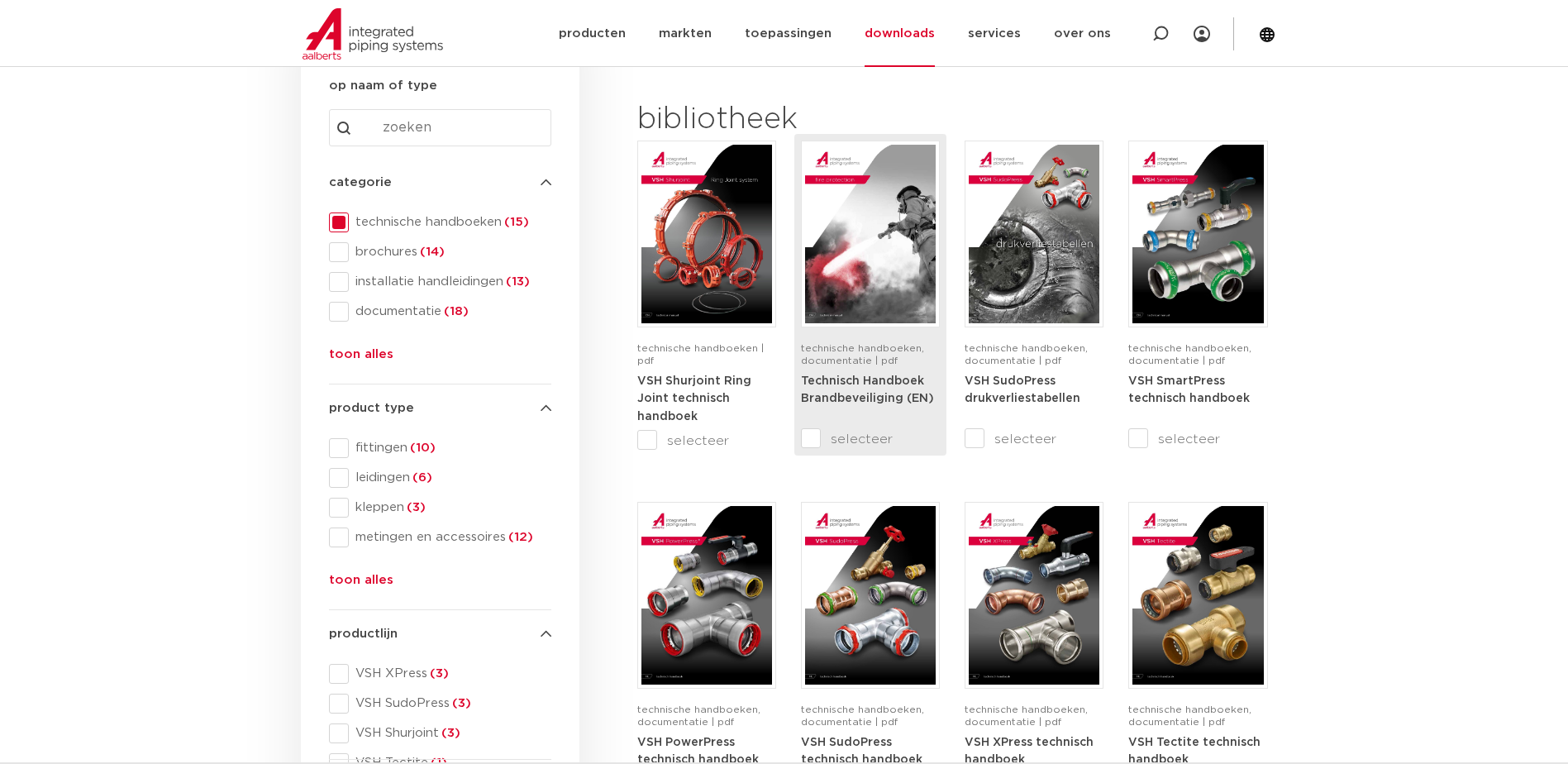
scroll to position [248, 0]
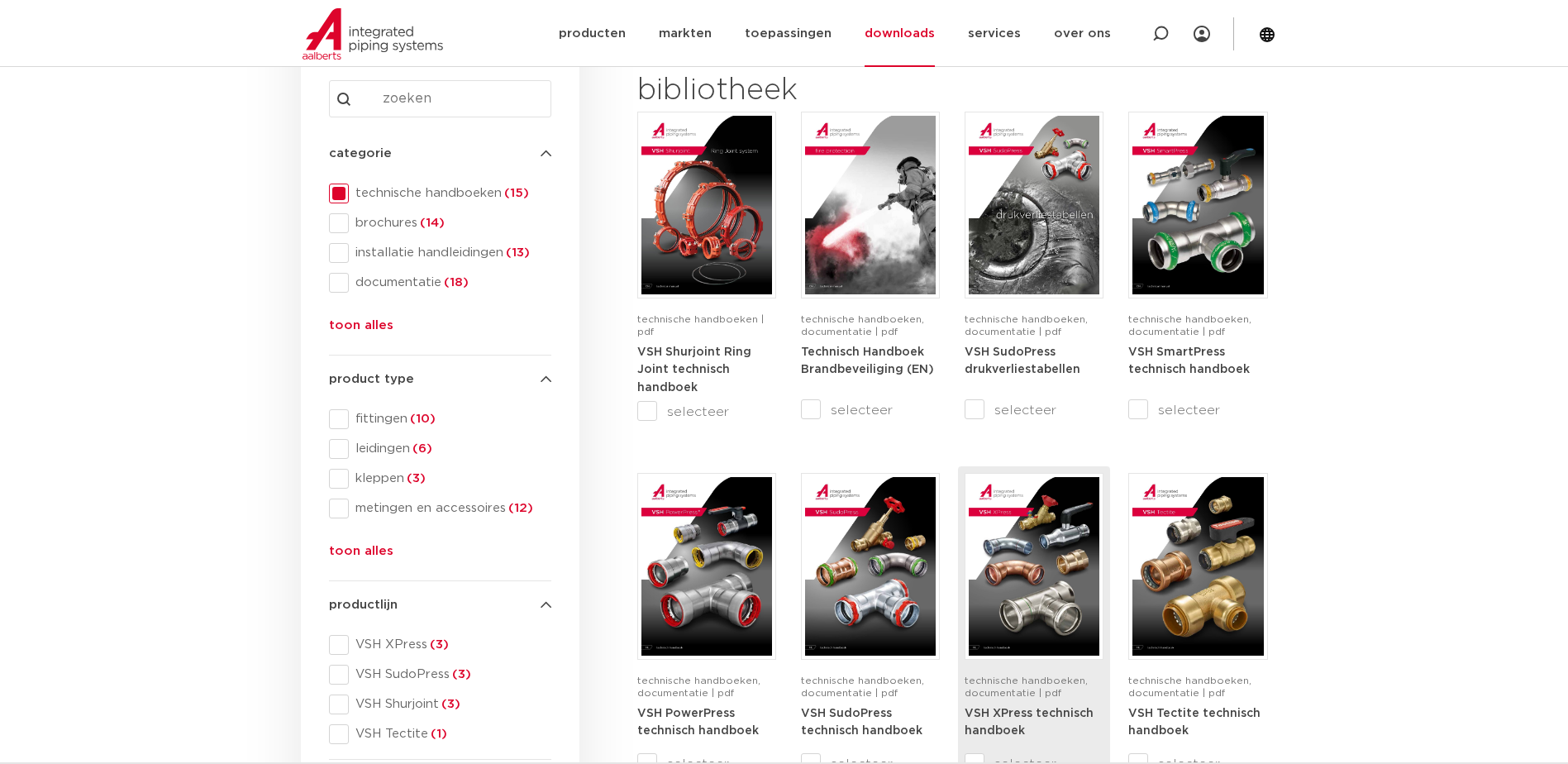
click at [1010, 675] on span "technische handboeken, documentatie | pdf" at bounding box center [1026, 686] width 123 height 23
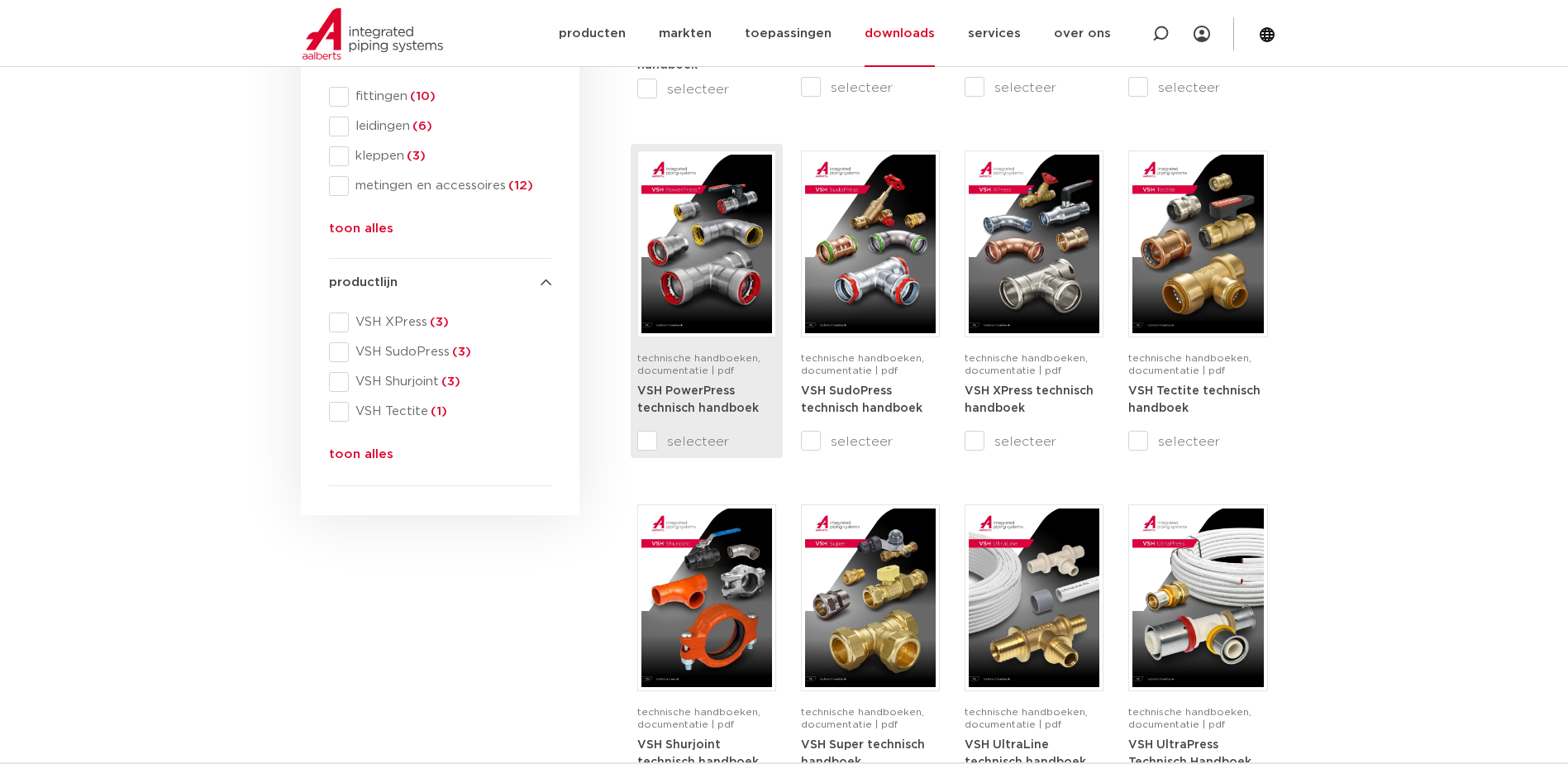
scroll to position [579, 0]
